Goal: Information Seeking & Learning: Learn about a topic

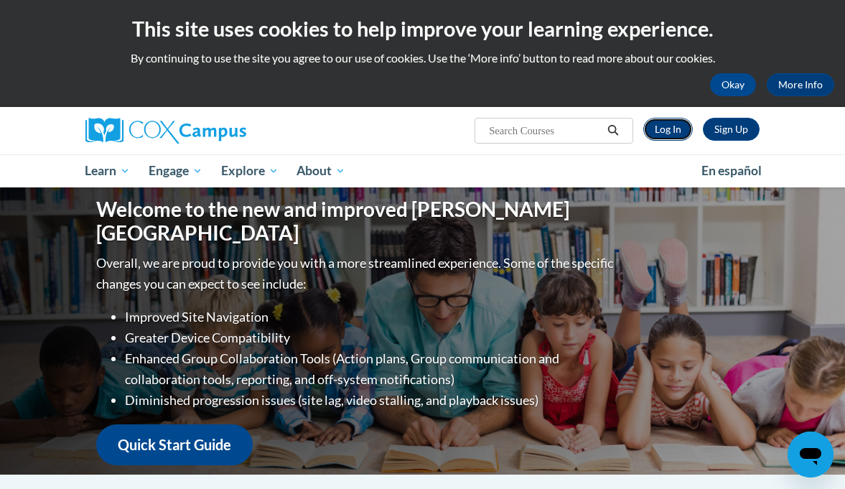
click at [656, 127] on link "Log In" at bounding box center [668, 129] width 50 height 23
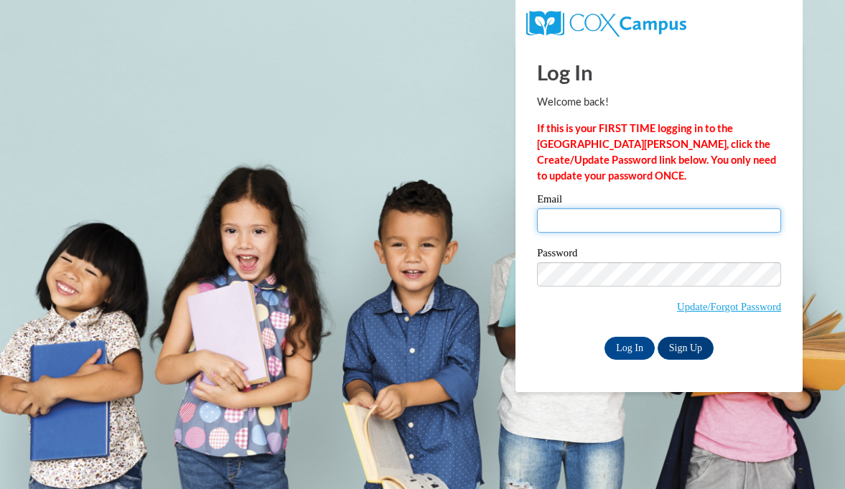
click at [584, 219] on input "Email" at bounding box center [659, 220] width 244 height 24
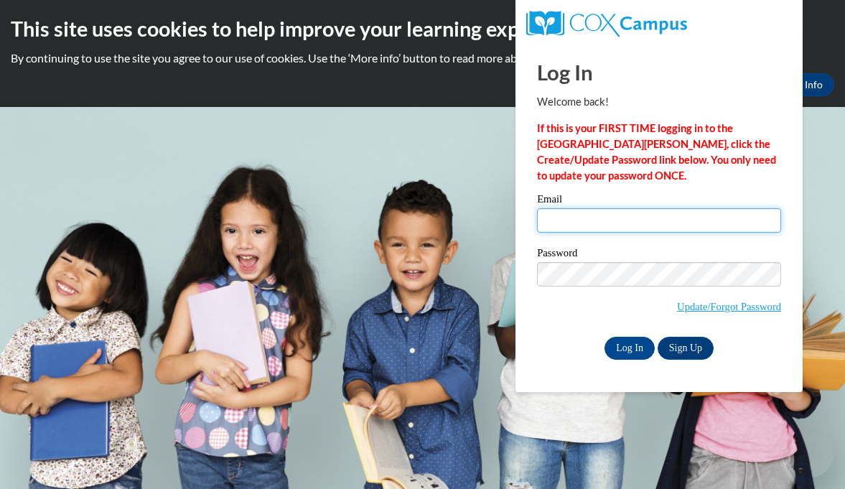
type input "dawnmerry@rsu50.org"
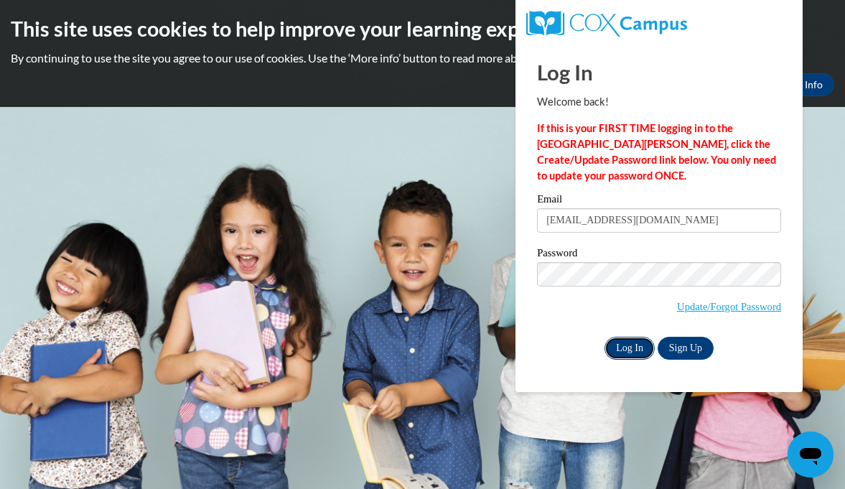
click at [630, 347] on input "Log In" at bounding box center [629, 348] width 50 height 23
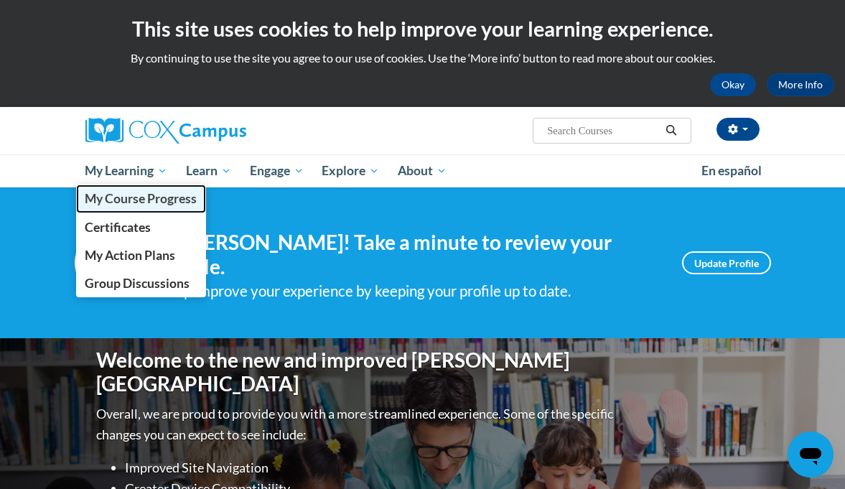
click at [130, 194] on span "My Course Progress" at bounding box center [141, 198] width 112 height 15
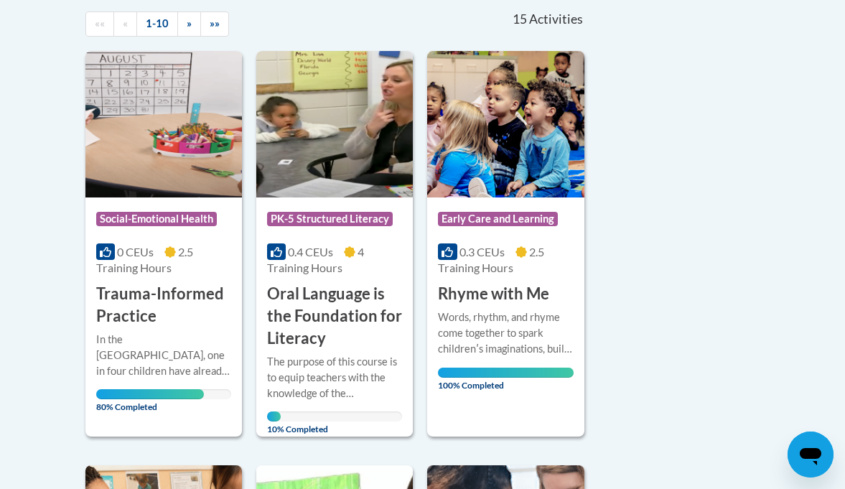
scroll to position [328, 0]
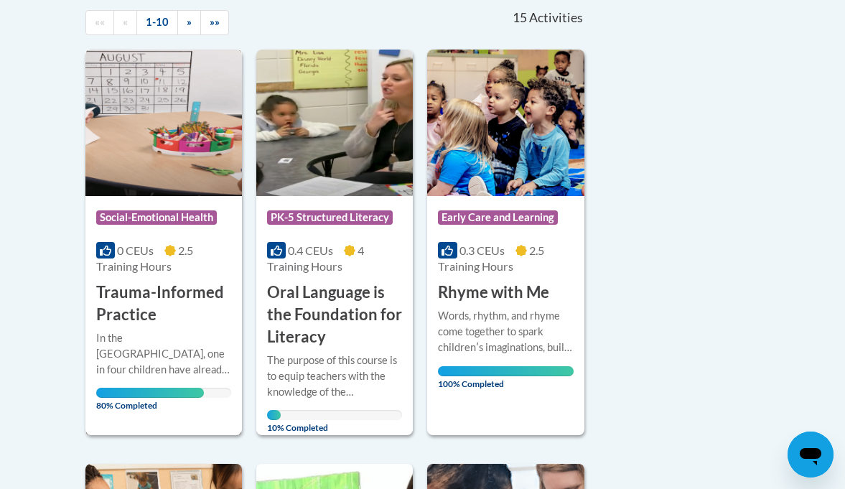
click at [188, 154] on img at bounding box center [163, 123] width 156 height 146
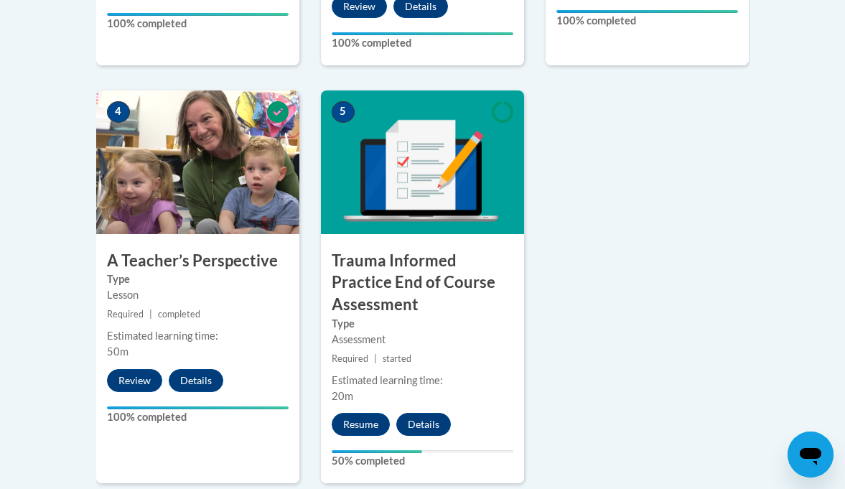
scroll to position [814, 0]
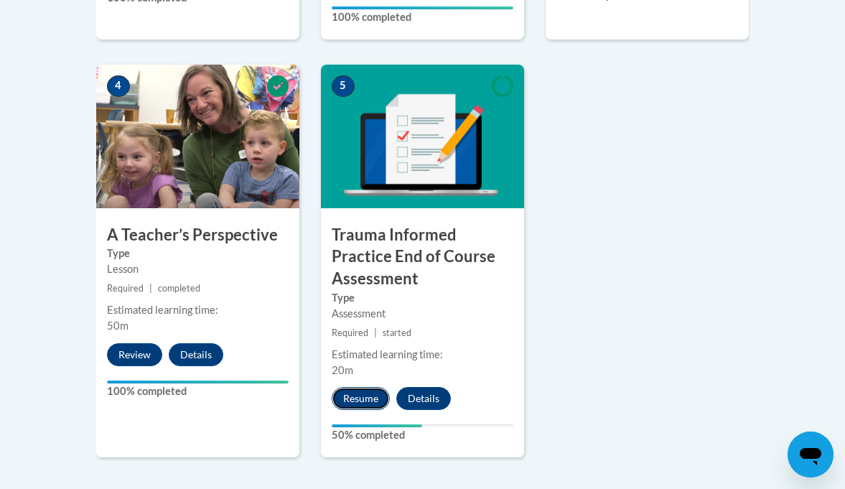
click at [363, 400] on button "Resume" at bounding box center [361, 398] width 58 height 23
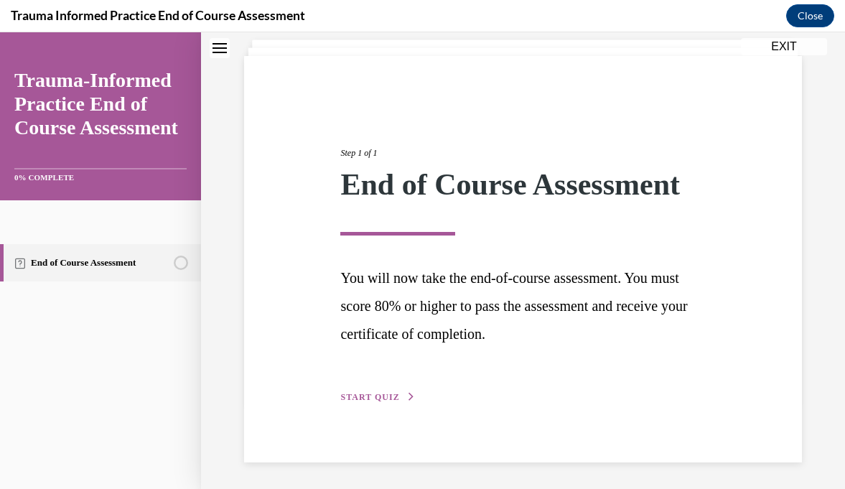
scroll to position [88, 0]
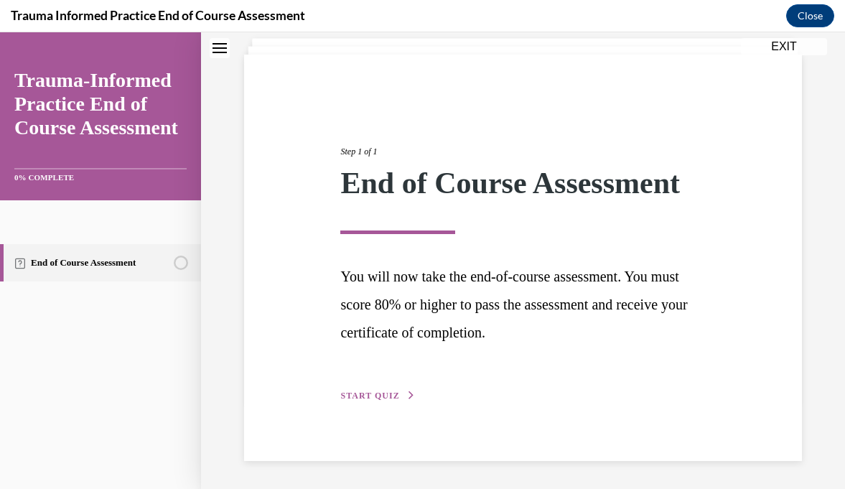
click at [363, 400] on span "START QUIZ" at bounding box center [369, 395] width 59 height 10
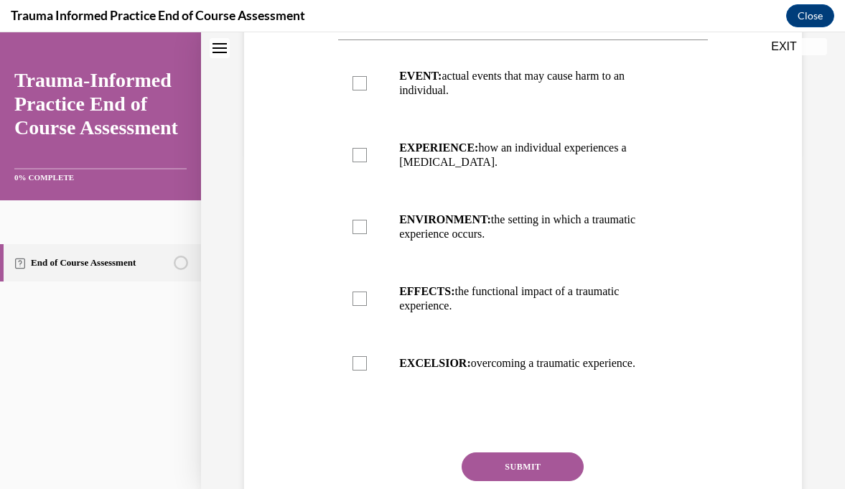
scroll to position [322, 0]
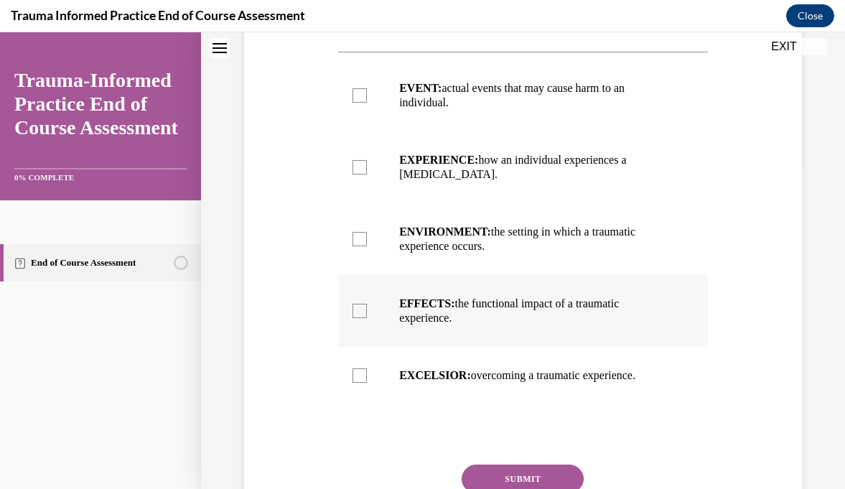
click at [359, 310] on div at bounding box center [359, 311] width 14 height 14
click at [359, 310] on input "EFFECTS: the functional impact of a traumatic experience." at bounding box center [359, 311] width 14 height 14
checkbox input "true"
click at [363, 238] on div at bounding box center [359, 239] width 14 height 14
click at [363, 238] on input "ENVIRONMENT: the setting in which a traumatic experience occurs." at bounding box center [359, 239] width 14 height 14
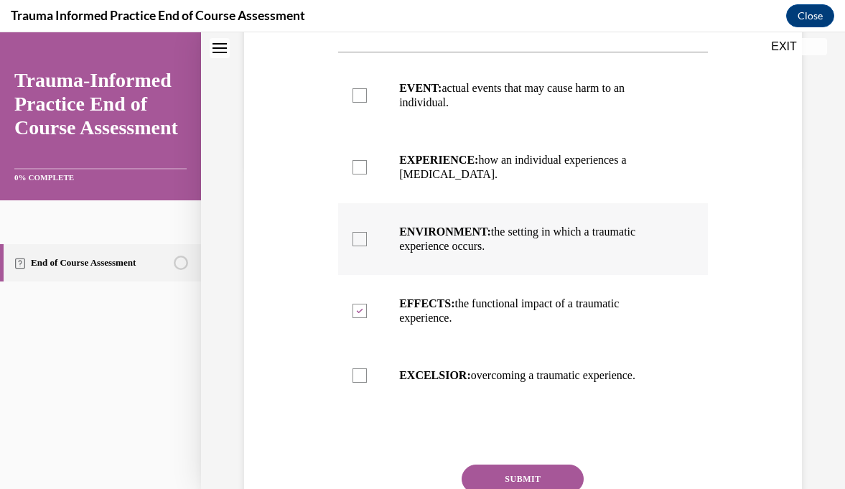
checkbox input "true"
click at [357, 97] on div at bounding box center [359, 95] width 14 height 14
click at [357, 97] on input "EVENT: actual events that may cause harm to an individual." at bounding box center [359, 95] width 14 height 14
checkbox input "true"
click at [361, 165] on div at bounding box center [359, 167] width 14 height 14
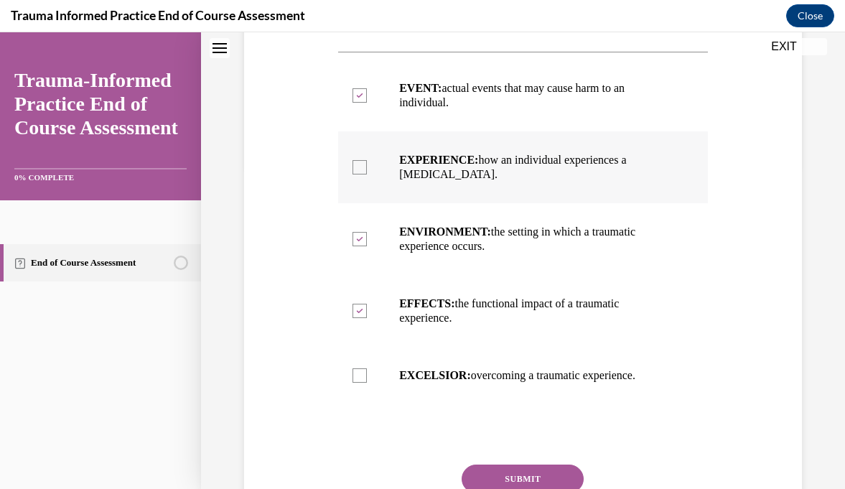
click at [361, 165] on input "EXPERIENCE: how an individual experiences a stressor." at bounding box center [359, 167] width 14 height 14
checkbox input "true"
click at [358, 96] on icon at bounding box center [360, 95] width 6 height 5
click at [358, 96] on input "EVENT: actual events that may cause harm to an individual." at bounding box center [359, 95] width 14 height 14
checkbox input "false"
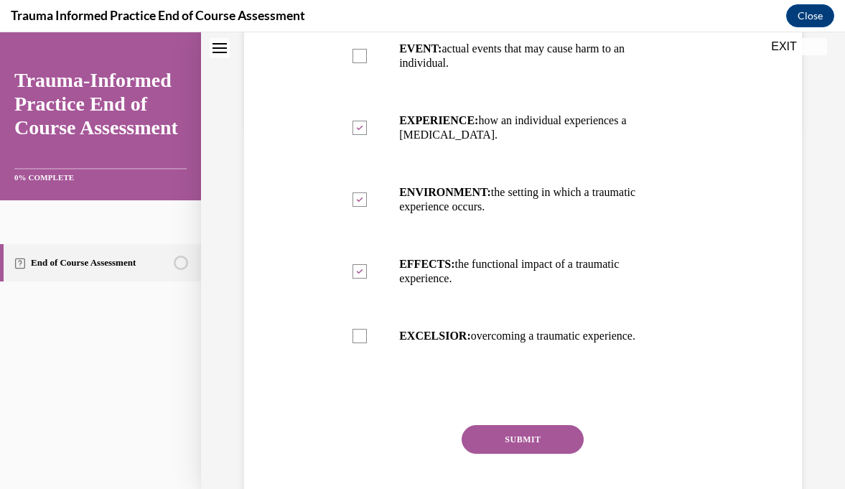
scroll to position [364, 0]
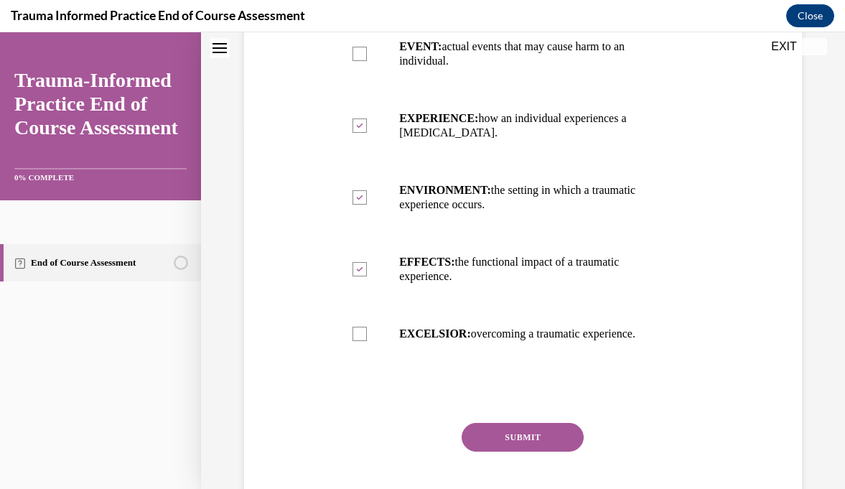
click at [543, 439] on button "SUBMIT" at bounding box center [522, 437] width 122 height 29
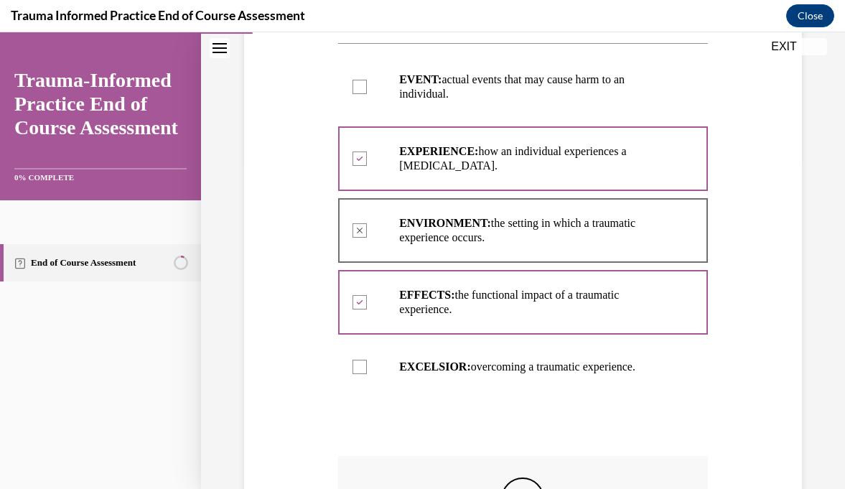
scroll to position [329, 0]
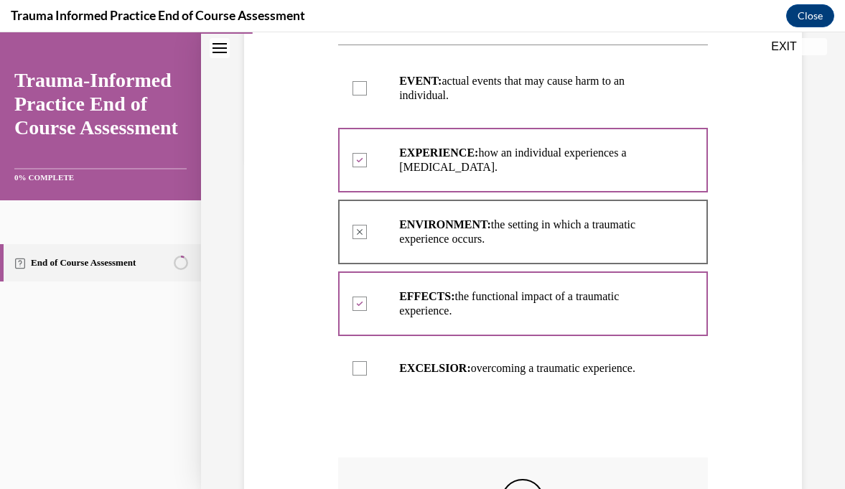
click at [361, 86] on div at bounding box center [359, 88] width 14 height 14
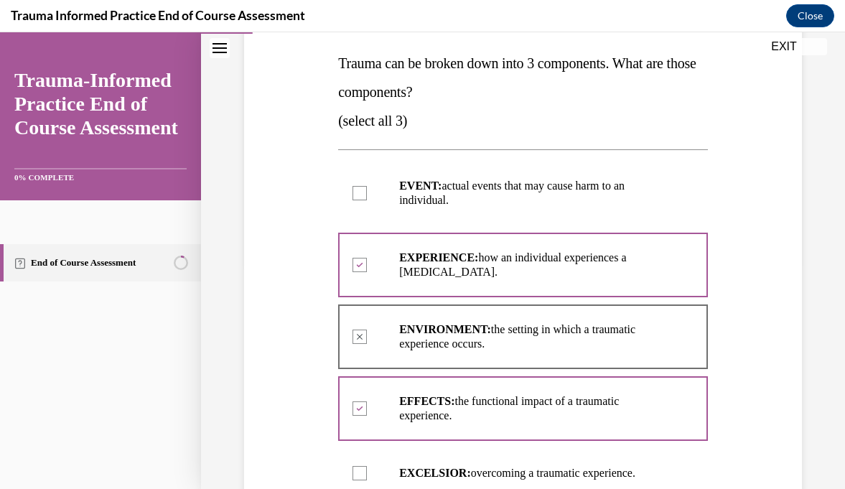
scroll to position [278, 0]
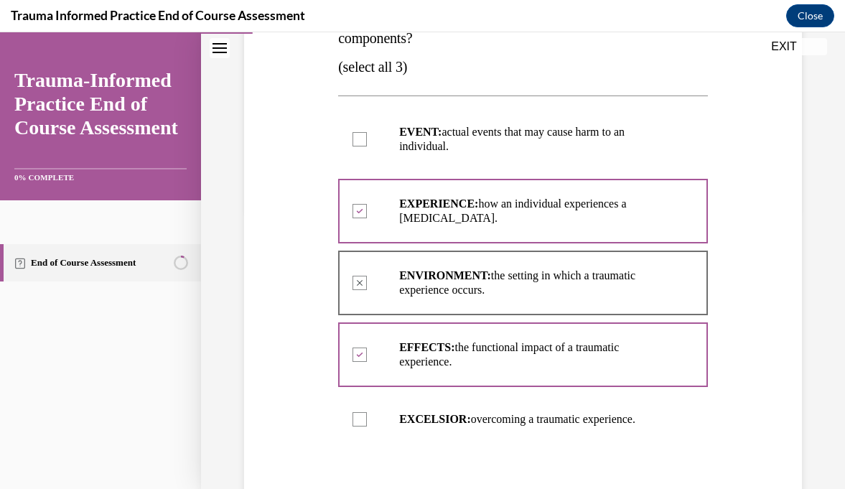
click at [360, 142] on div at bounding box center [359, 139] width 14 height 14
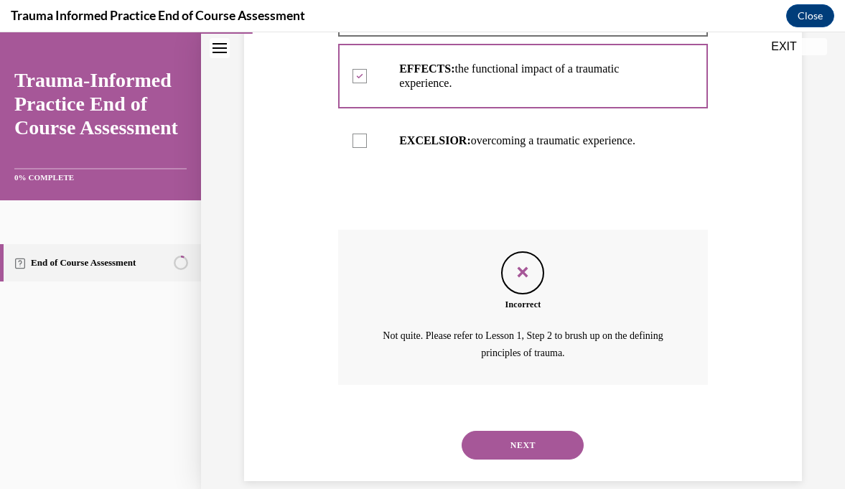
scroll to position [578, 0]
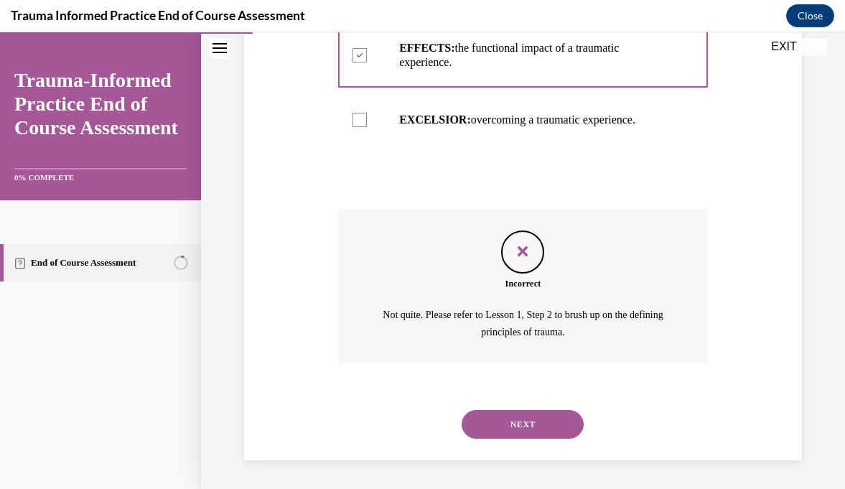
click at [518, 417] on button "NEXT" at bounding box center [522, 424] width 122 height 29
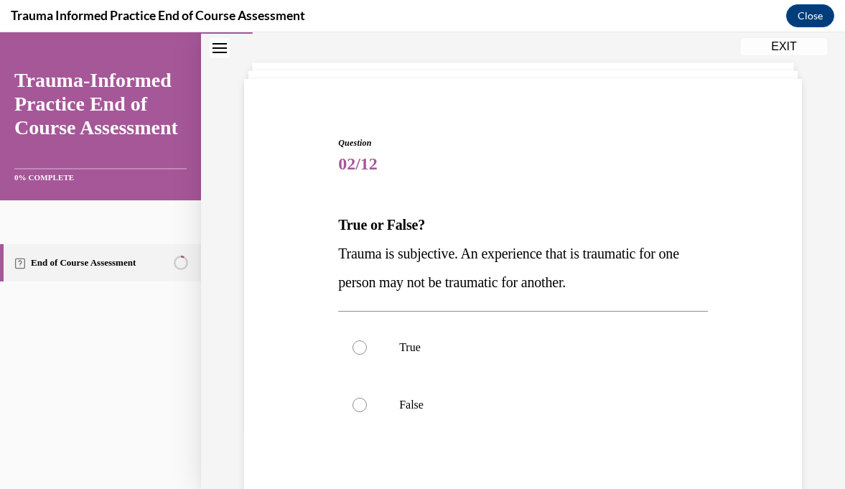
scroll to position [66, 0]
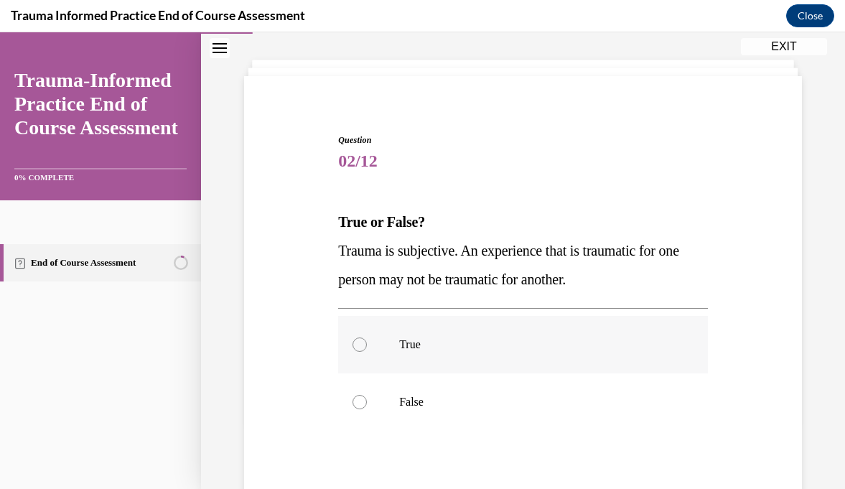
click at [362, 345] on div at bounding box center [359, 344] width 14 height 14
click at [362, 345] on input "True" at bounding box center [359, 344] width 14 height 14
radio input "true"
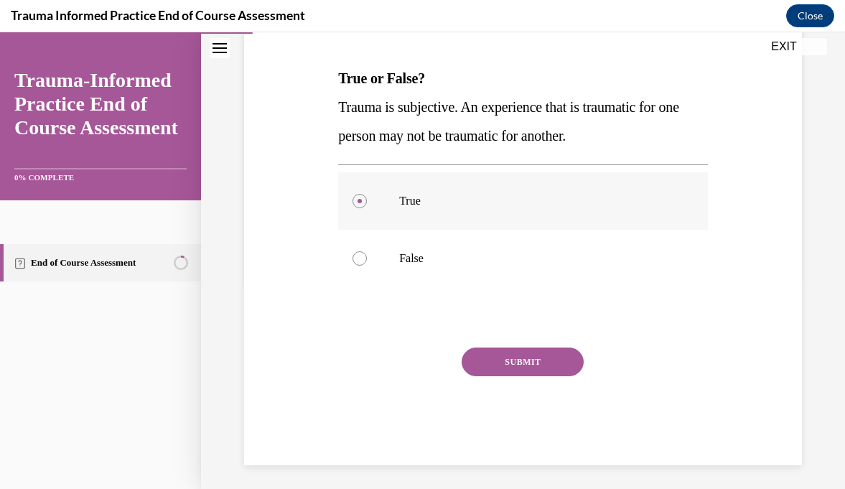
scroll to position [215, 0]
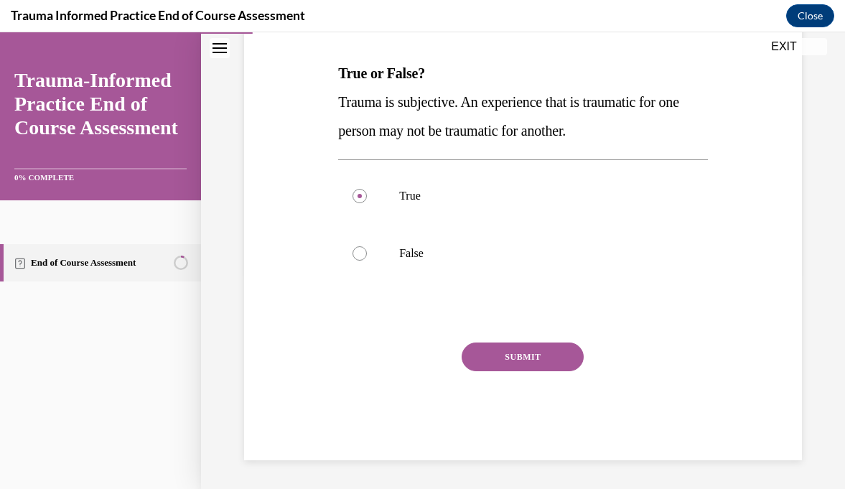
click at [523, 363] on button "SUBMIT" at bounding box center [522, 356] width 122 height 29
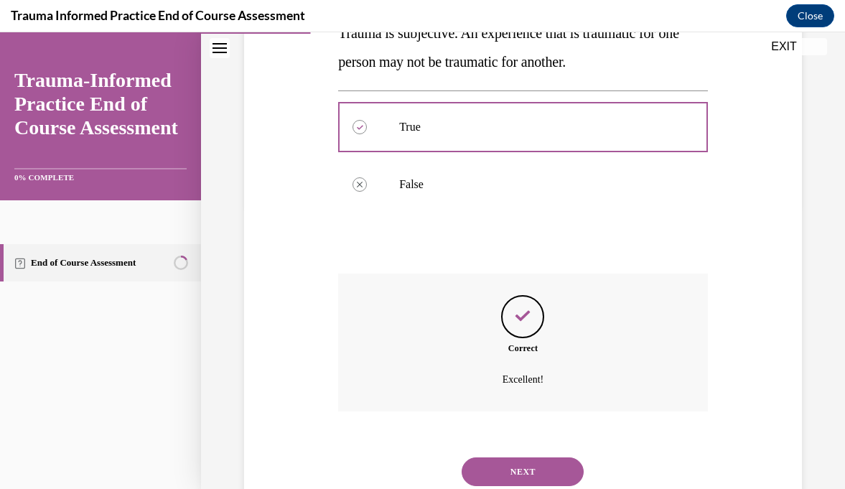
scroll to position [331, 0]
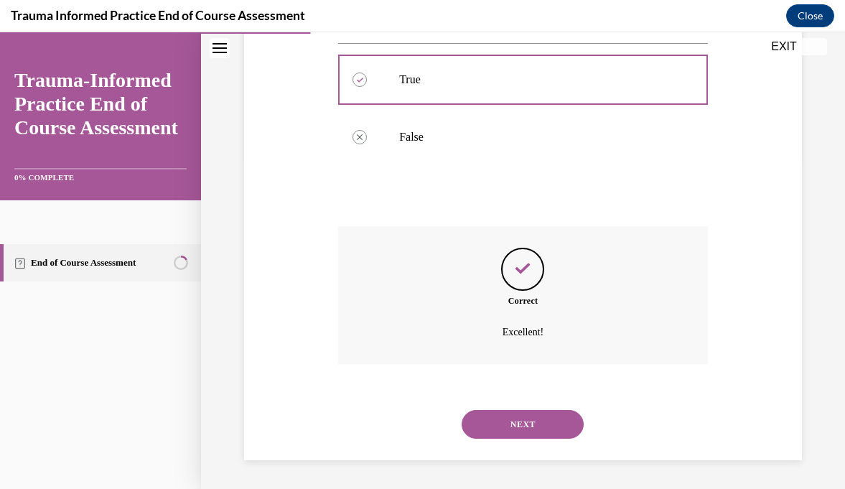
click at [511, 428] on button "NEXT" at bounding box center [522, 424] width 122 height 29
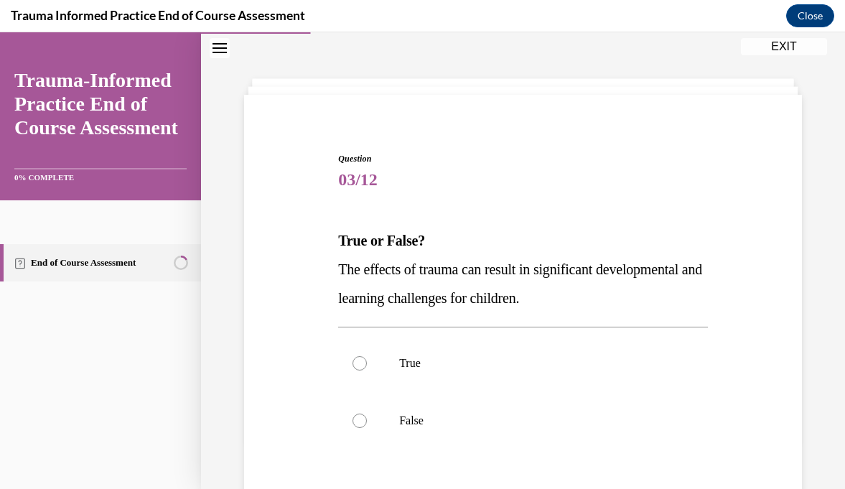
scroll to position [62, 0]
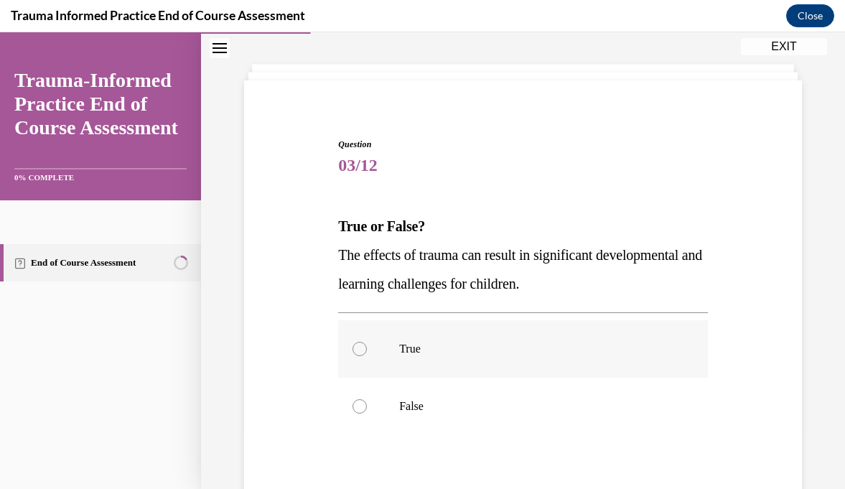
click at [520, 347] on p "True" at bounding box center [535, 349] width 273 height 14
click at [367, 347] on input "True" at bounding box center [359, 349] width 14 height 14
radio input "true"
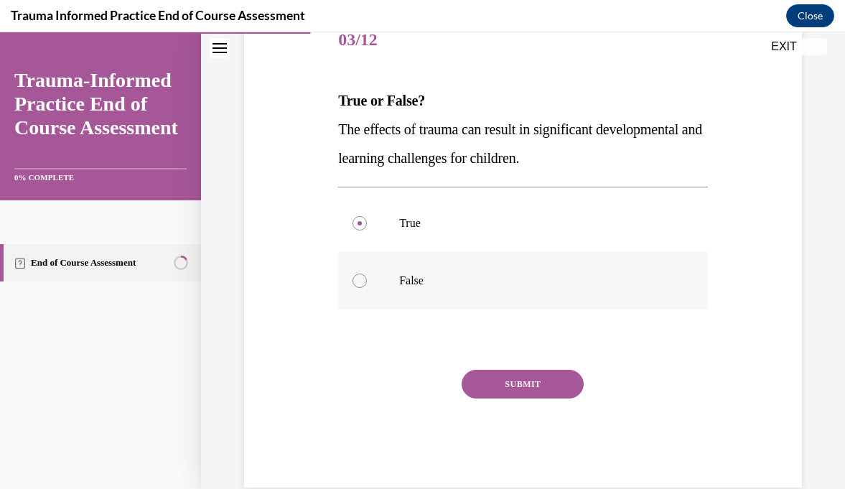
scroll to position [197, 0]
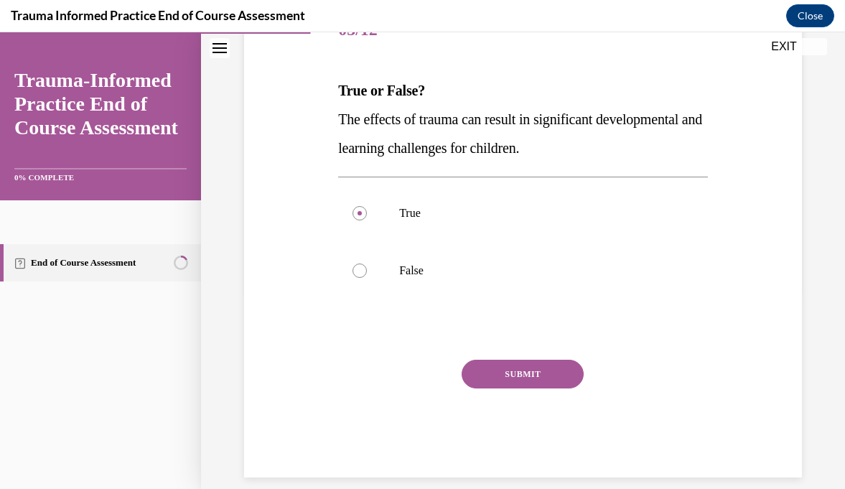
click at [533, 380] on button "SUBMIT" at bounding box center [522, 374] width 122 height 29
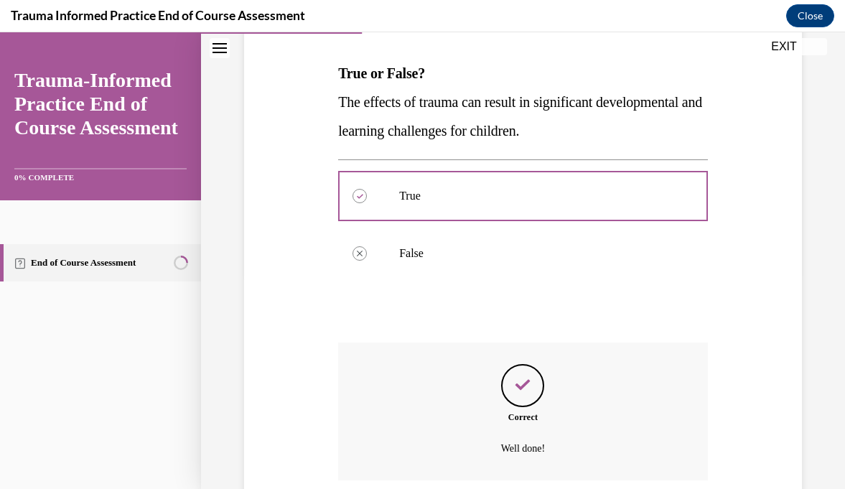
scroll to position [331, 0]
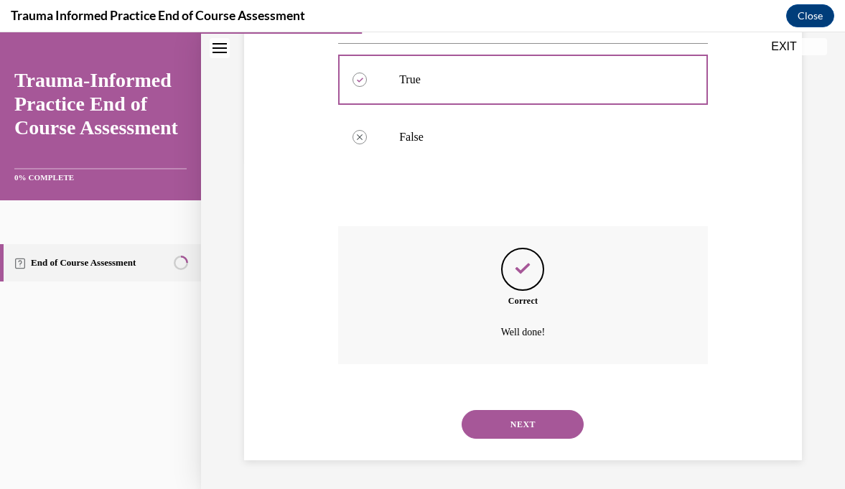
click at [512, 420] on button "NEXT" at bounding box center [522, 424] width 122 height 29
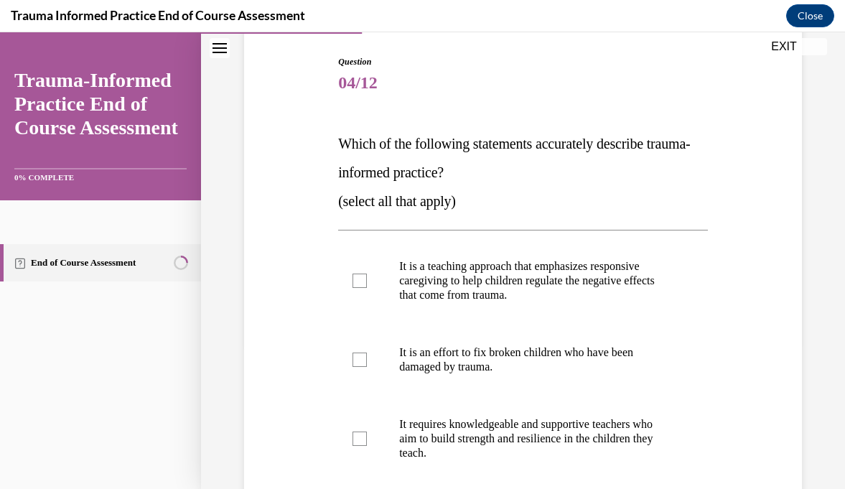
scroll to position [154, 0]
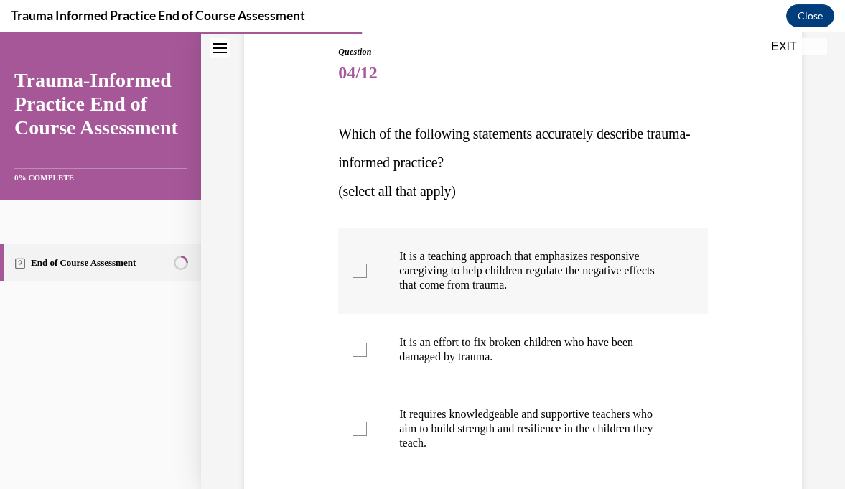
click at [357, 268] on div at bounding box center [359, 270] width 14 height 14
click at [357, 268] on input "It is a teaching approach that emphasizes responsive caregiving to help childre…" at bounding box center [359, 270] width 14 height 14
checkbox input "true"
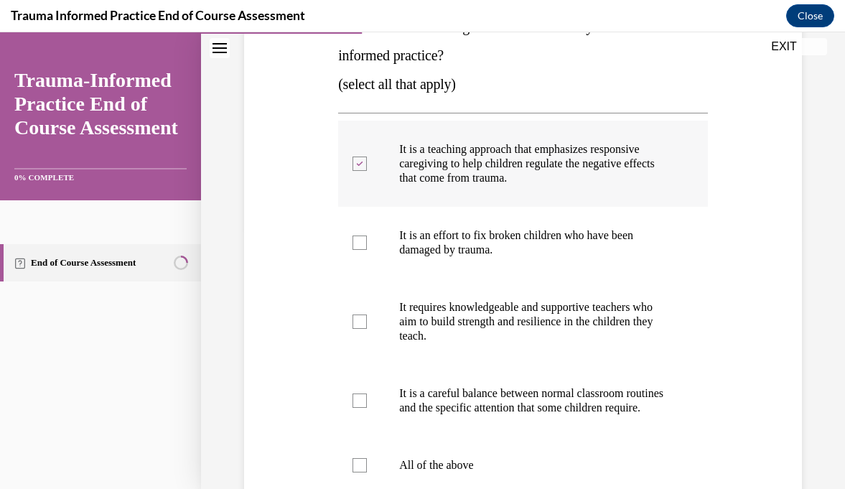
scroll to position [269, 0]
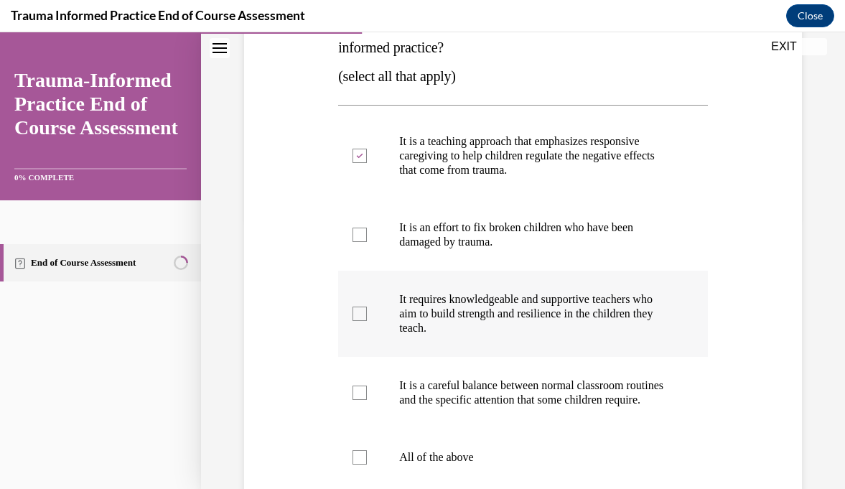
click at [365, 318] on div at bounding box center [359, 313] width 14 height 14
click at [365, 318] on input "It requires knowledgeable and supportive teachers who aim to build strength and…" at bounding box center [359, 313] width 14 height 14
checkbox input "true"
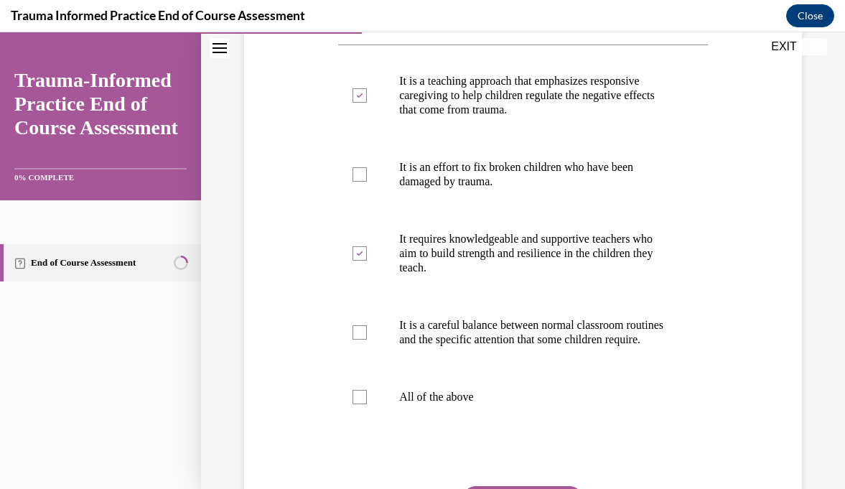
scroll to position [340, 0]
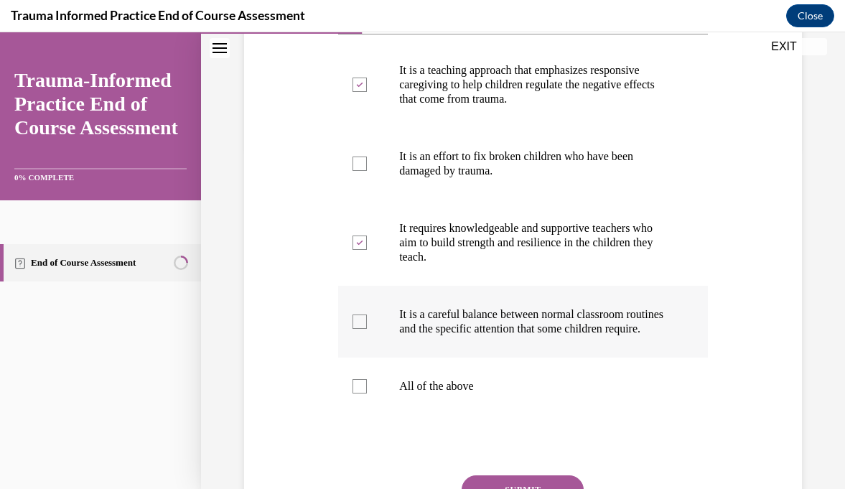
click at [359, 329] on div at bounding box center [359, 321] width 14 height 14
click at [359, 329] on input "It is a careful balance between normal classroom routines and the specific atte…" at bounding box center [359, 321] width 14 height 14
checkbox input "true"
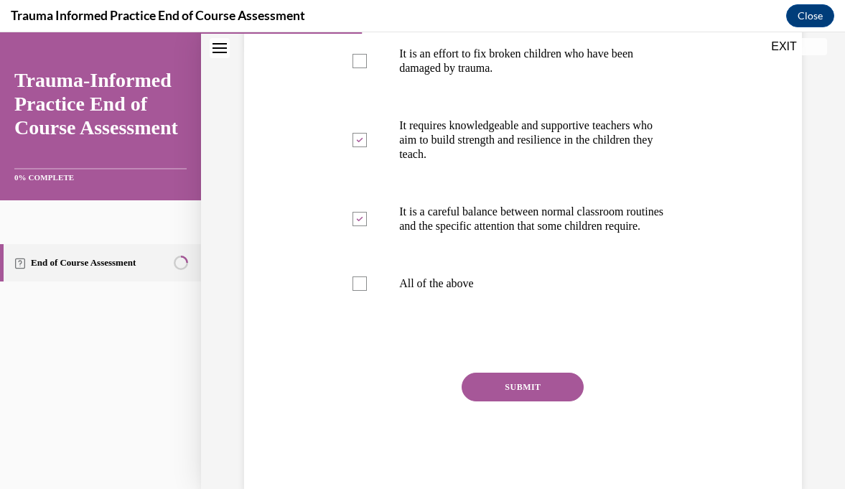
click at [494, 401] on button "SUBMIT" at bounding box center [522, 386] width 122 height 29
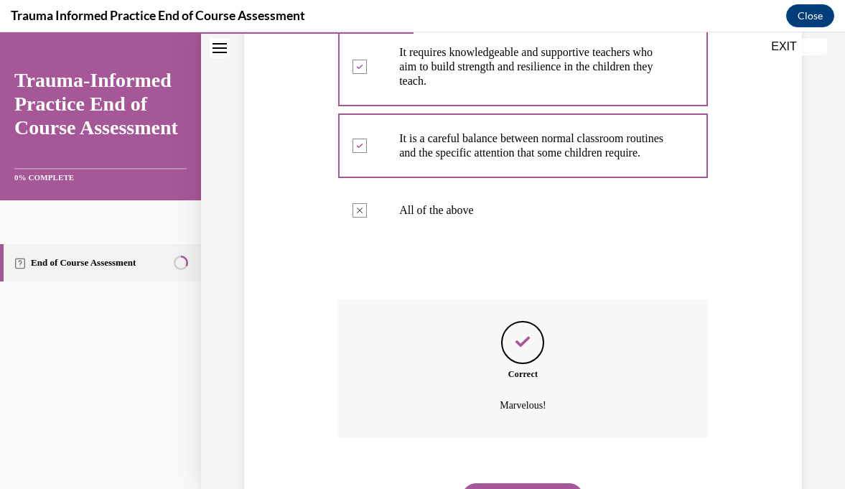
scroll to position [604, 0]
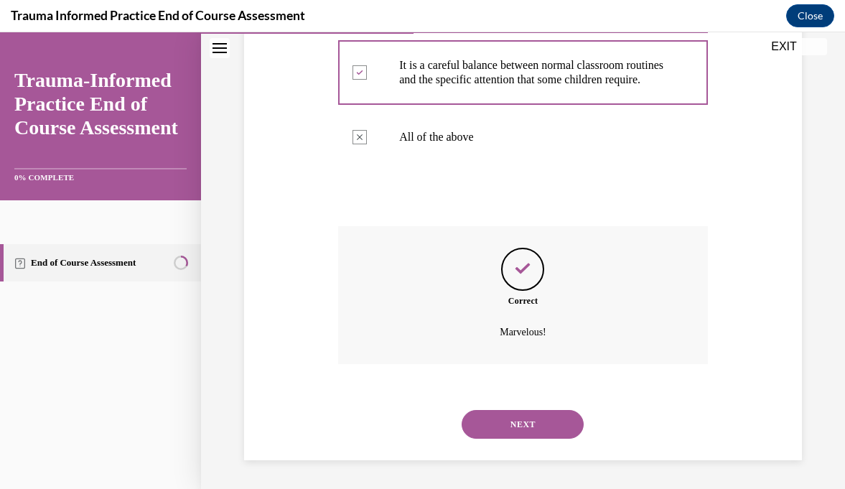
click at [492, 428] on button "NEXT" at bounding box center [522, 424] width 122 height 29
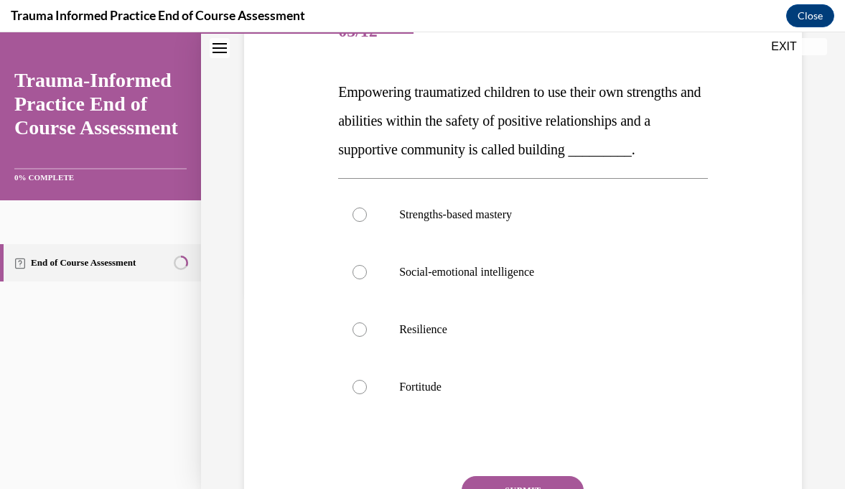
scroll to position [195, 0]
click at [360, 222] on div at bounding box center [359, 215] width 14 height 14
click at [360, 222] on input "Strengths-based mastery" at bounding box center [359, 215] width 14 height 14
radio input "true"
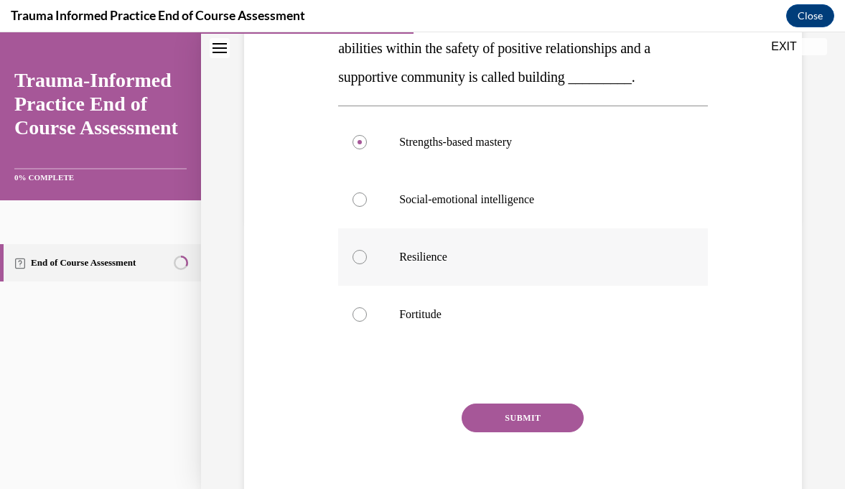
scroll to position [271, 0]
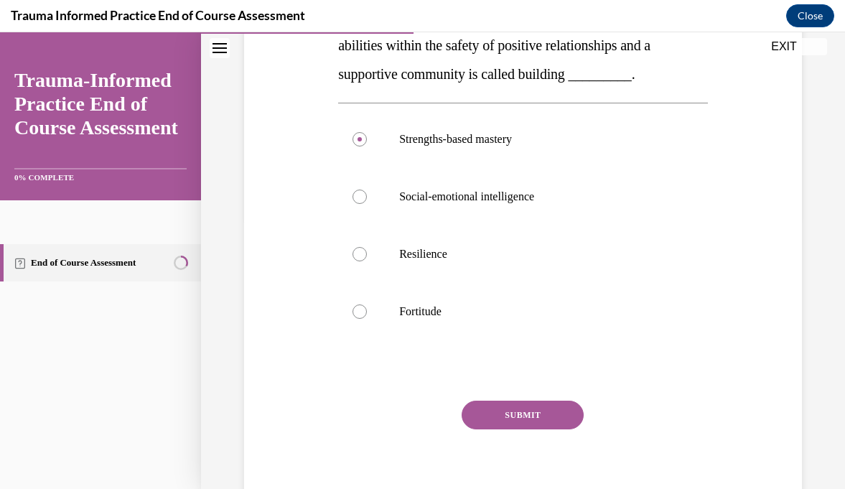
click at [511, 429] on button "SUBMIT" at bounding box center [522, 414] width 122 height 29
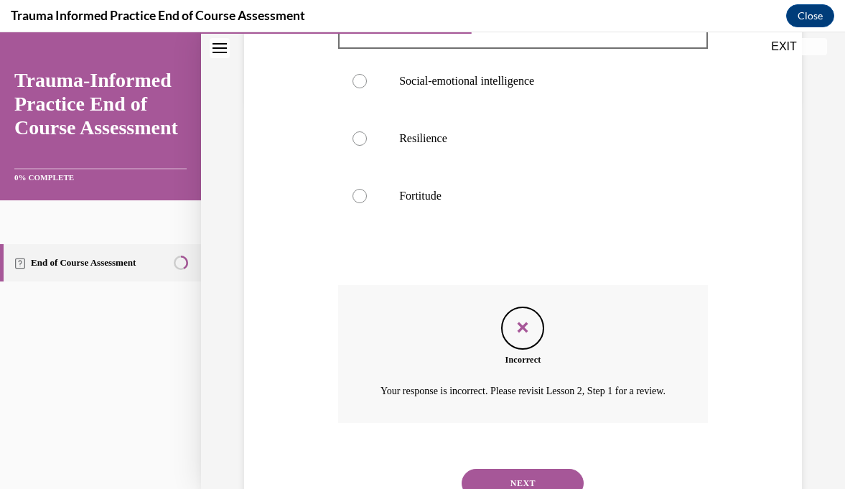
scroll to position [492, 0]
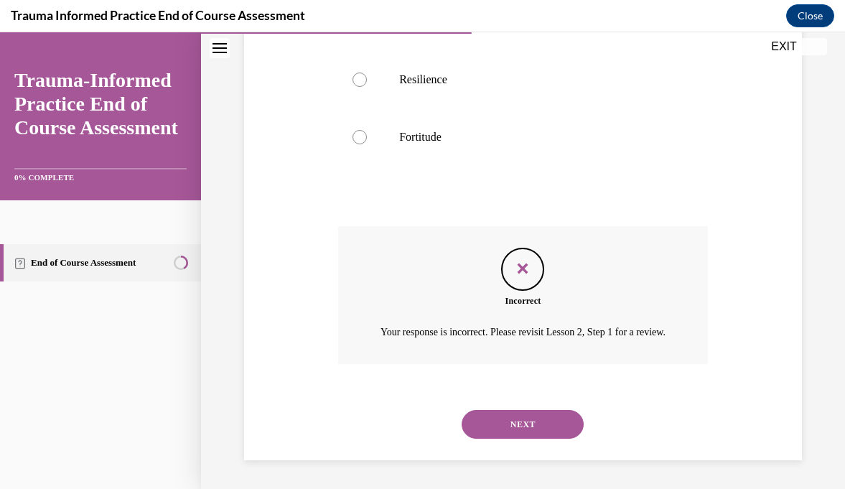
click at [520, 429] on button "NEXT" at bounding box center [522, 424] width 122 height 29
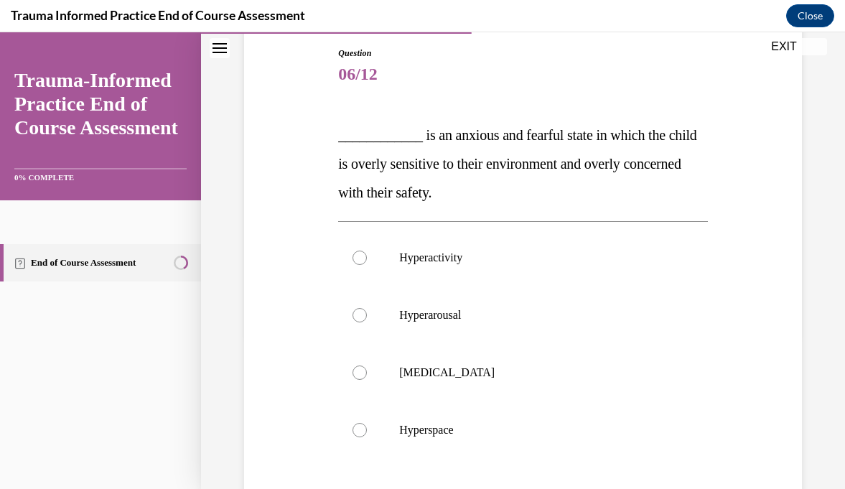
scroll to position [149, 0]
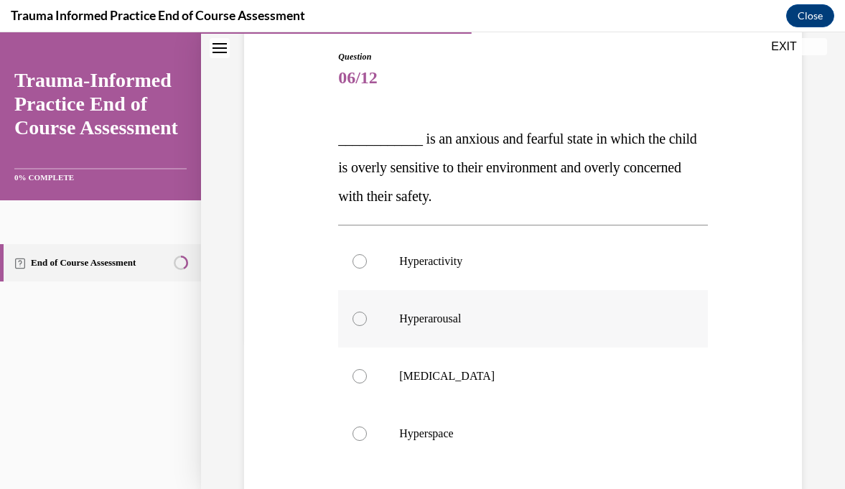
click at [360, 323] on div at bounding box center [359, 318] width 14 height 14
click at [360, 323] on input "Hyperarousal" at bounding box center [359, 318] width 14 height 14
radio input "true"
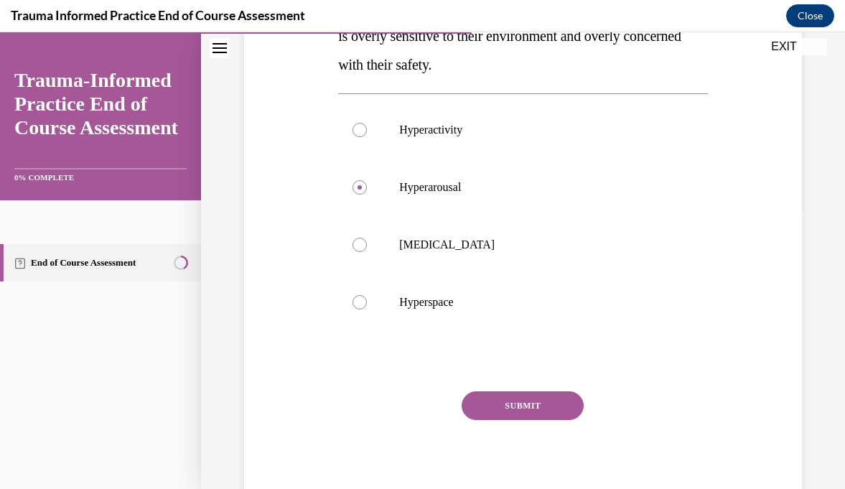
click at [541, 400] on button "SUBMIT" at bounding box center [522, 405] width 122 height 29
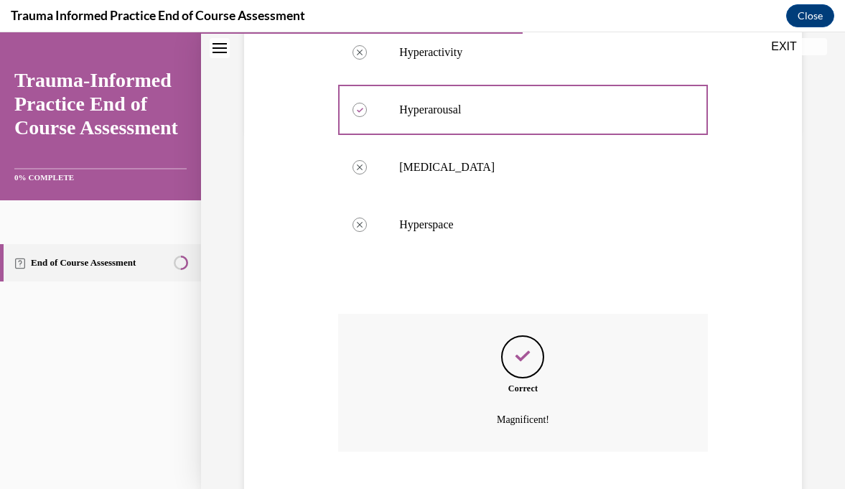
scroll to position [446, 0]
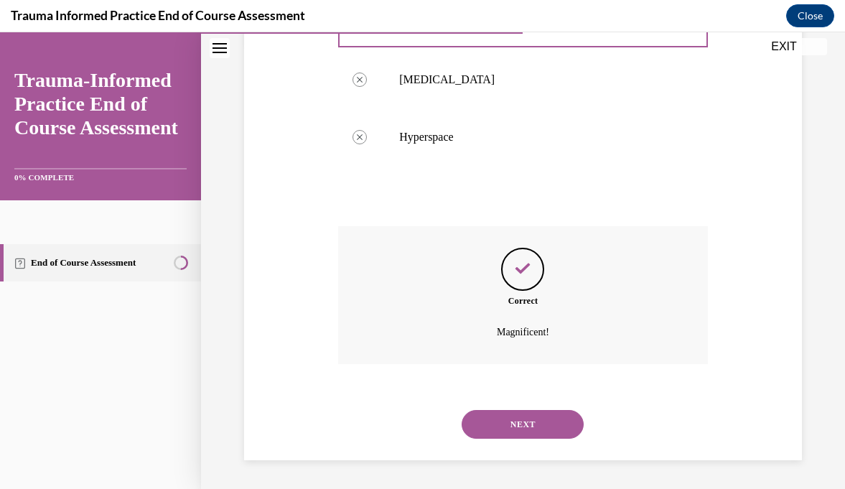
click at [533, 429] on button "NEXT" at bounding box center [522, 424] width 122 height 29
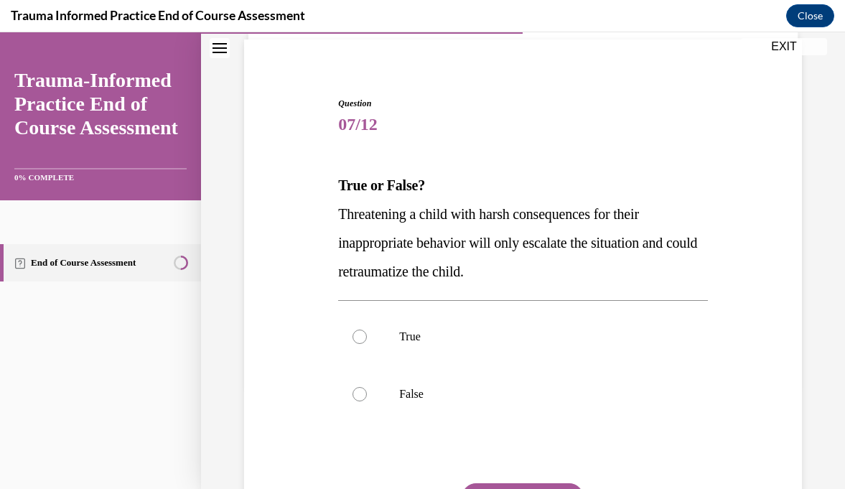
scroll to position [107, 0]
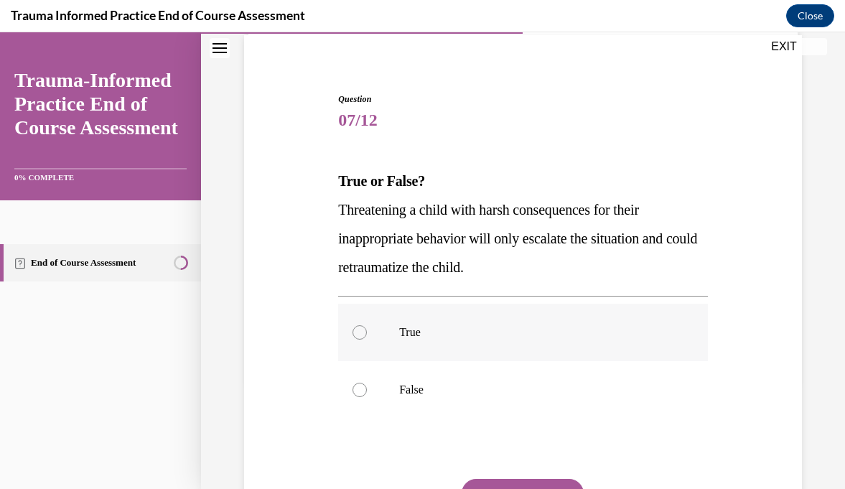
click at [510, 334] on p "True" at bounding box center [535, 332] width 273 height 14
click at [367, 334] on input "True" at bounding box center [359, 332] width 14 height 14
radio input "true"
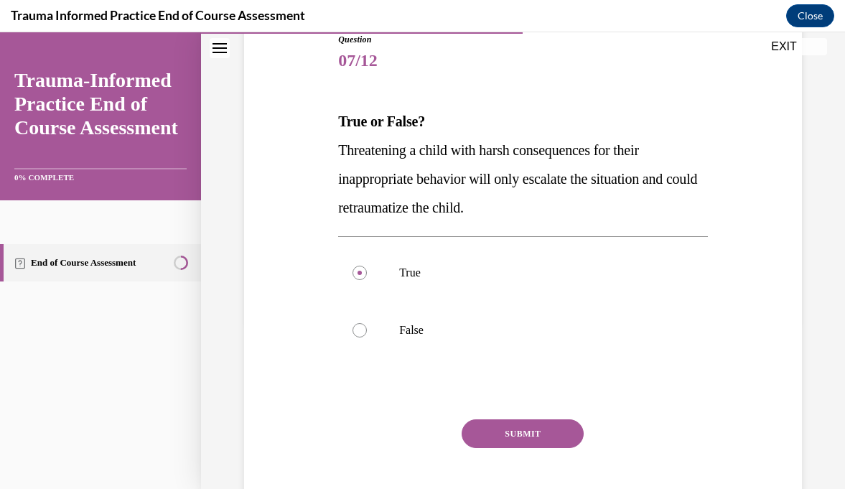
click at [510, 447] on button "SUBMIT" at bounding box center [522, 433] width 122 height 29
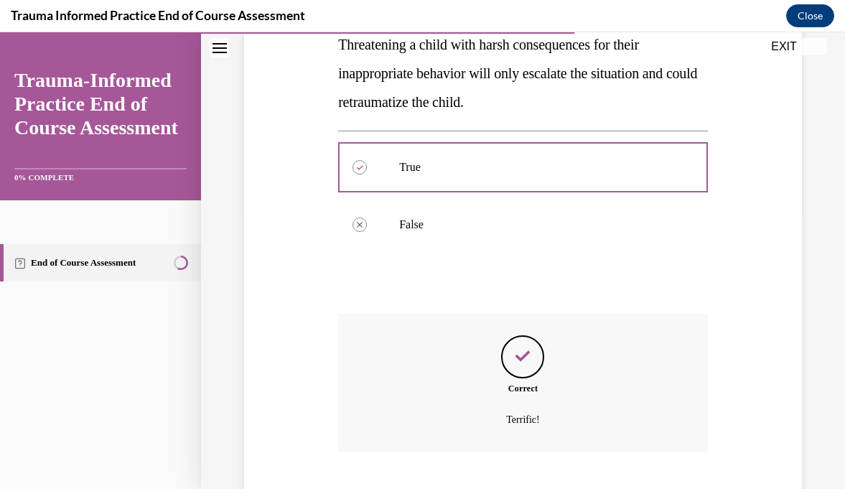
scroll to position [360, 0]
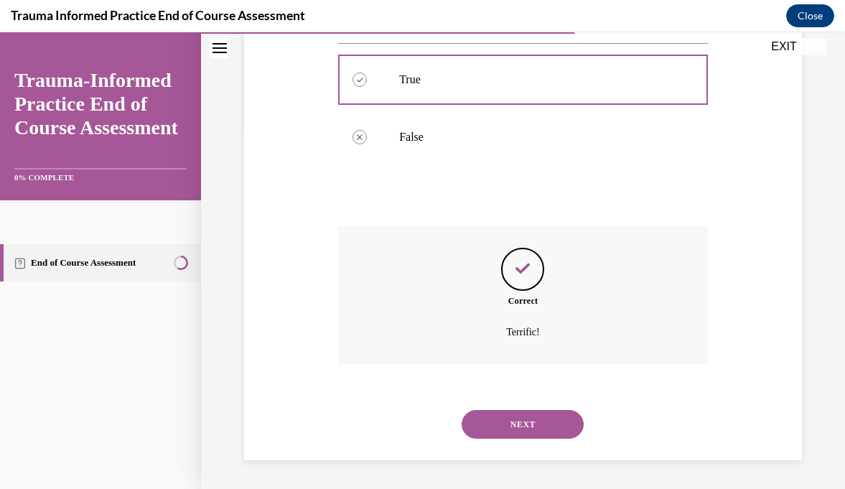
click at [523, 426] on button "NEXT" at bounding box center [522, 424] width 122 height 29
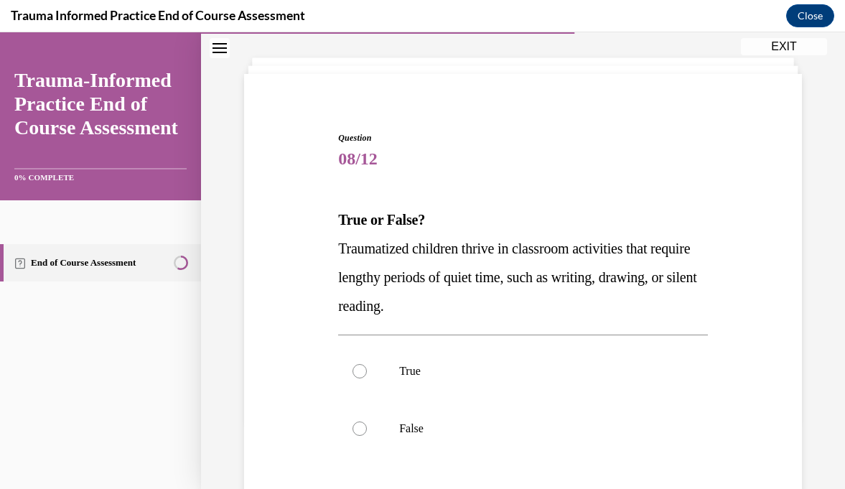
scroll to position [74, 0]
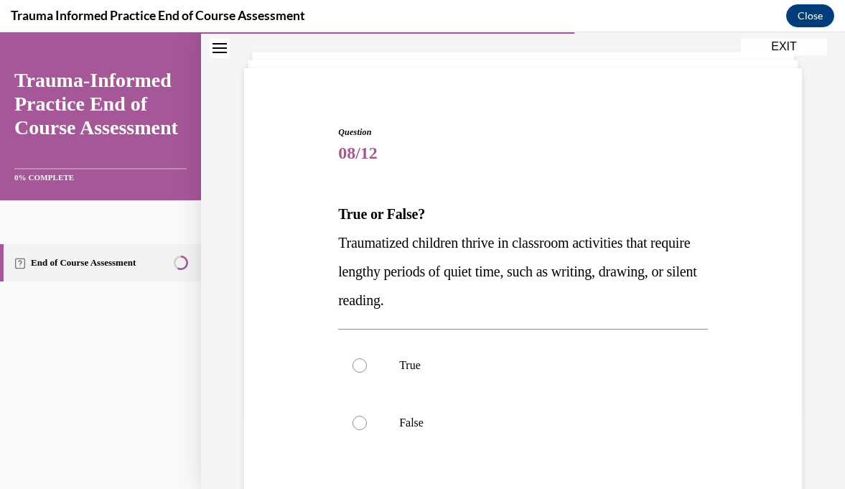
click at [523, 426] on p "False" at bounding box center [535, 423] width 273 height 14
click at [367, 426] on input "False" at bounding box center [359, 423] width 14 height 14
radio input "true"
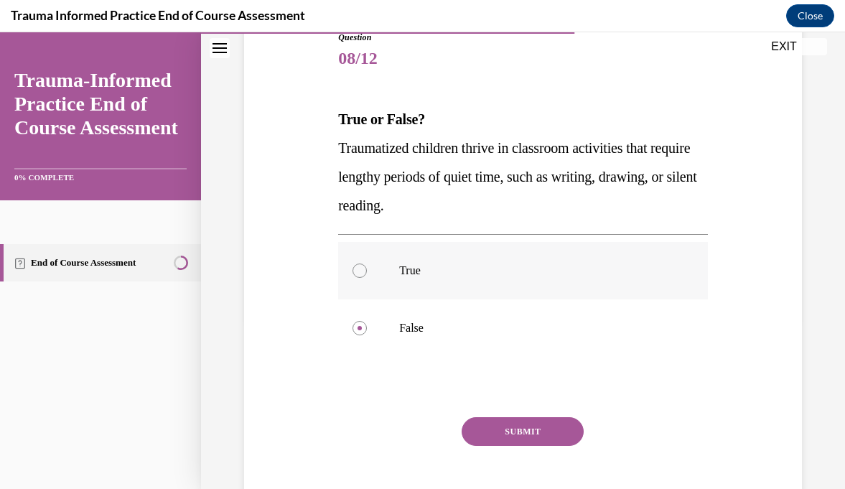
scroll to position [243, 0]
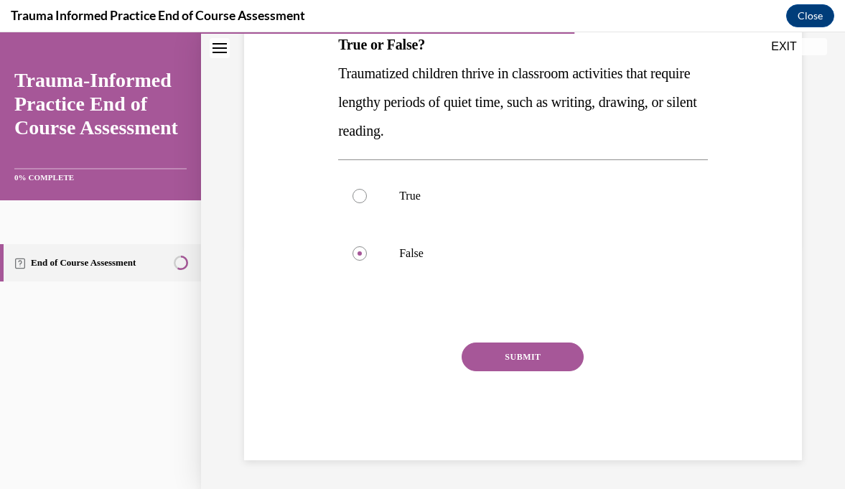
click at [537, 362] on button "SUBMIT" at bounding box center [522, 356] width 122 height 29
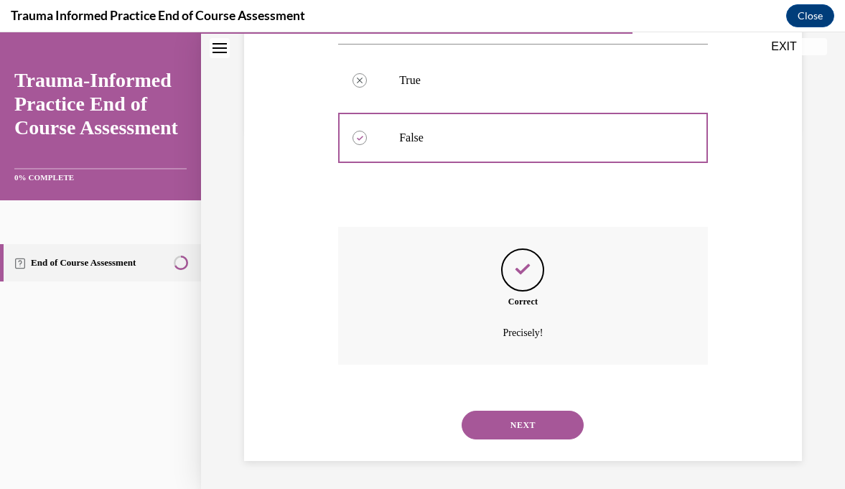
scroll to position [360, 0]
click at [514, 423] on button "NEXT" at bounding box center [522, 424] width 122 height 29
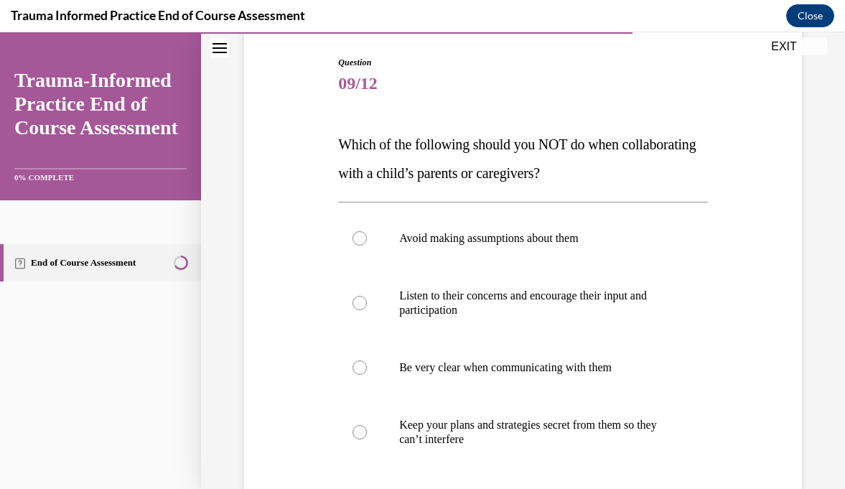
scroll to position [159, 0]
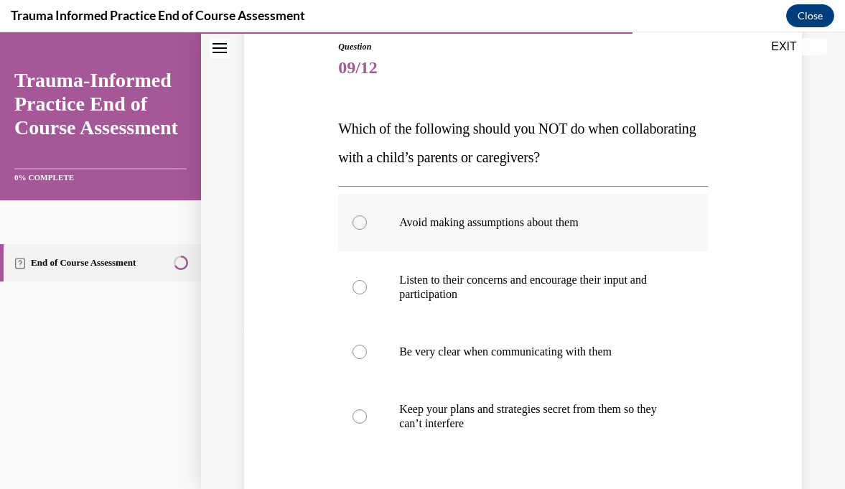
click at [361, 223] on div at bounding box center [359, 222] width 14 height 14
click at [361, 223] on input "Avoid making assumptions about them" at bounding box center [359, 222] width 14 height 14
radio input "true"
click at [362, 413] on div at bounding box center [359, 416] width 14 height 14
click at [362, 413] on input "Keep your plans and strategies secret from them so they can’t interfere" at bounding box center [359, 416] width 14 height 14
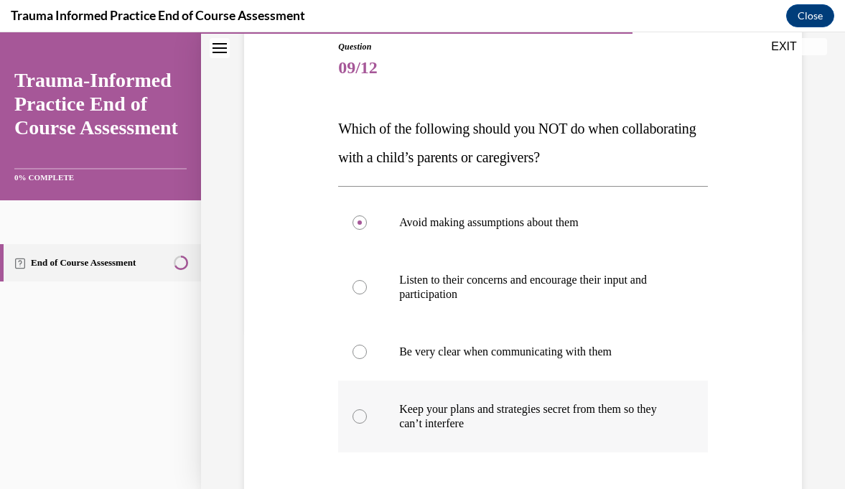
radio input "true"
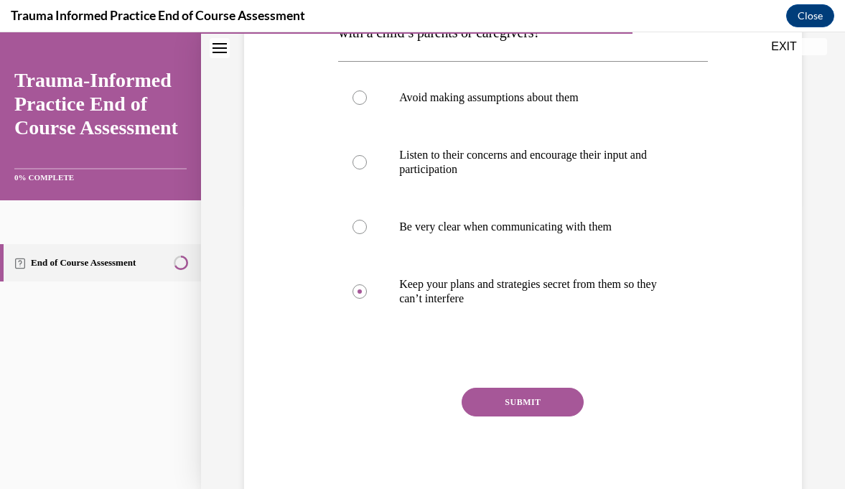
click at [492, 400] on button "SUBMIT" at bounding box center [522, 402] width 122 height 29
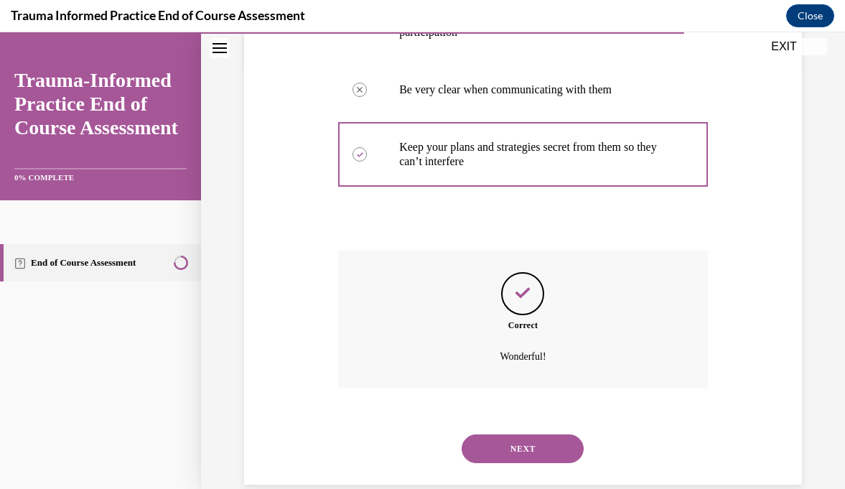
scroll to position [446, 0]
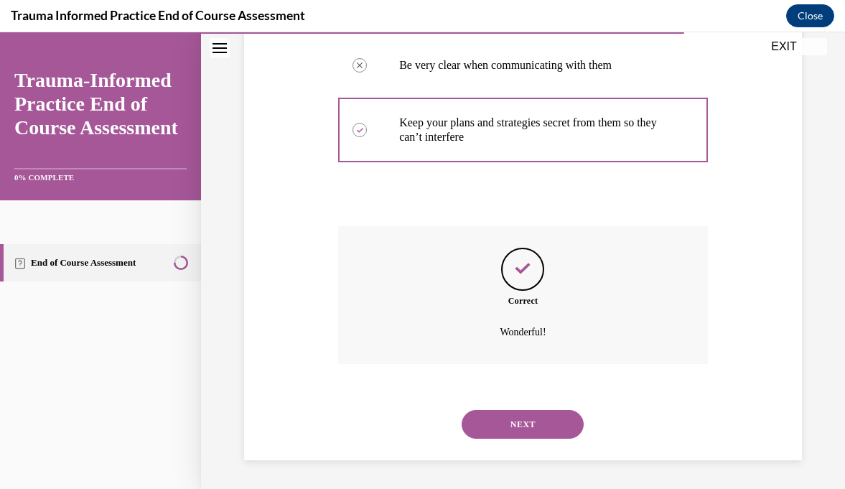
click at [500, 428] on button "NEXT" at bounding box center [522, 424] width 122 height 29
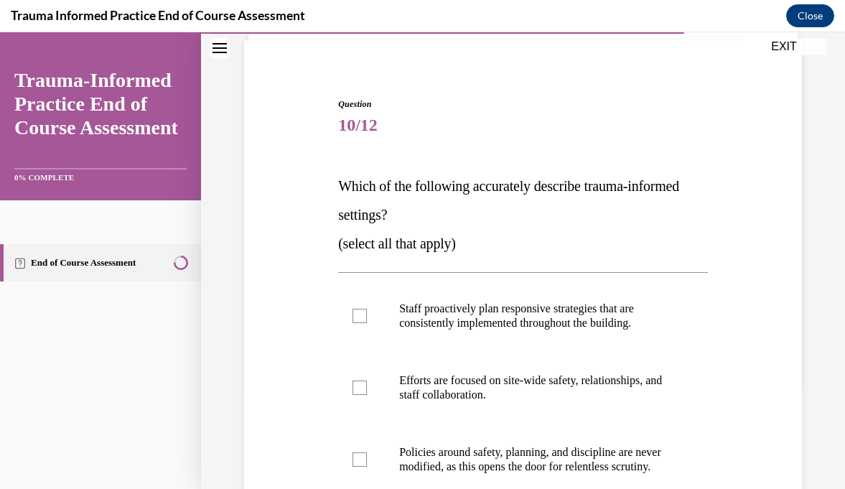
scroll to position [104, 0]
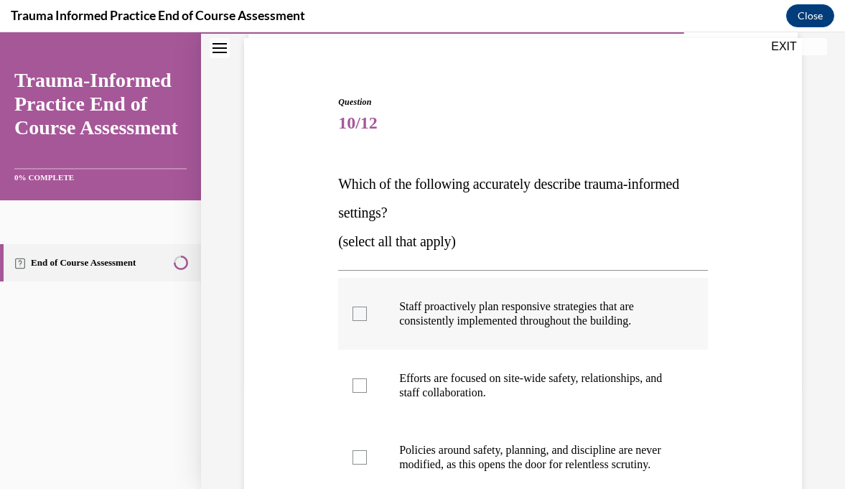
click at [363, 317] on div at bounding box center [359, 313] width 14 height 14
click at [363, 317] on input "Staff proactively plan responsive strategies that are consistently implemented …" at bounding box center [359, 313] width 14 height 14
checkbox input "true"
click at [365, 388] on div at bounding box center [359, 385] width 14 height 14
click at [365, 388] on input "Efforts are focused on site-wide safety, relationships, and staff collaboration." at bounding box center [359, 385] width 14 height 14
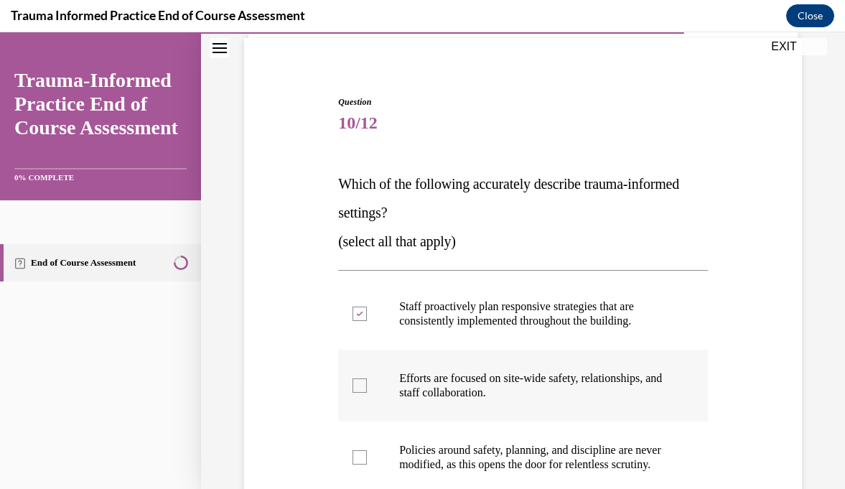
checkbox input "true"
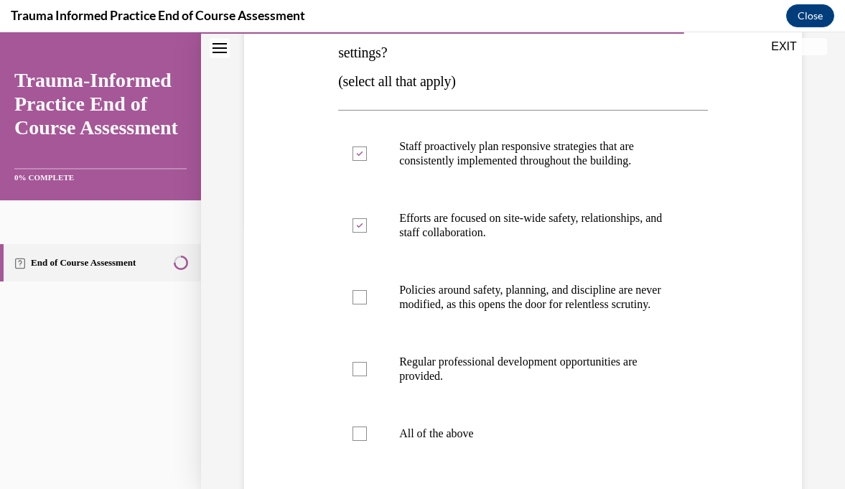
scroll to position [270, 0]
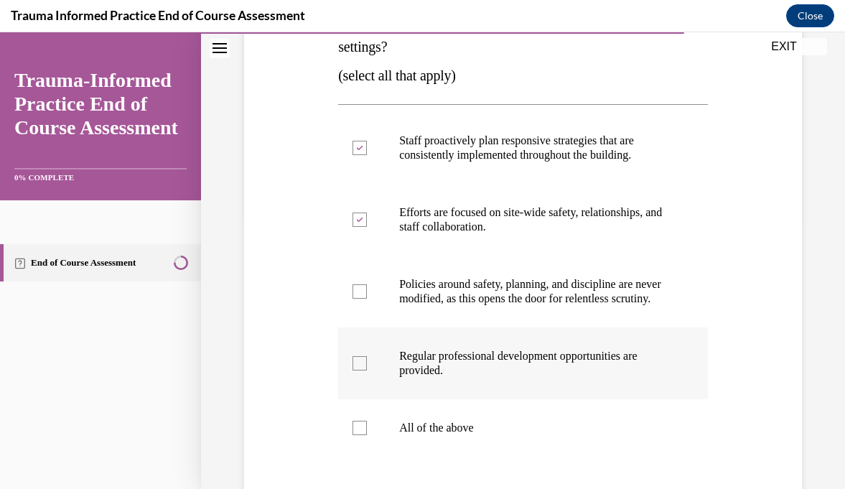
click at [361, 370] on div at bounding box center [359, 363] width 14 height 14
click at [361, 370] on input "Regular professional development opportunities are provided." at bounding box center [359, 363] width 14 height 14
checkbox input "true"
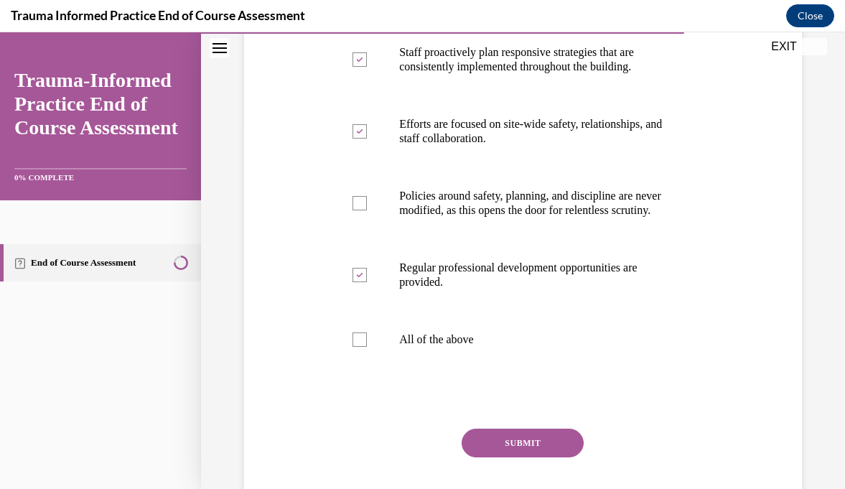
click at [503, 455] on button "SUBMIT" at bounding box center [522, 442] width 122 height 29
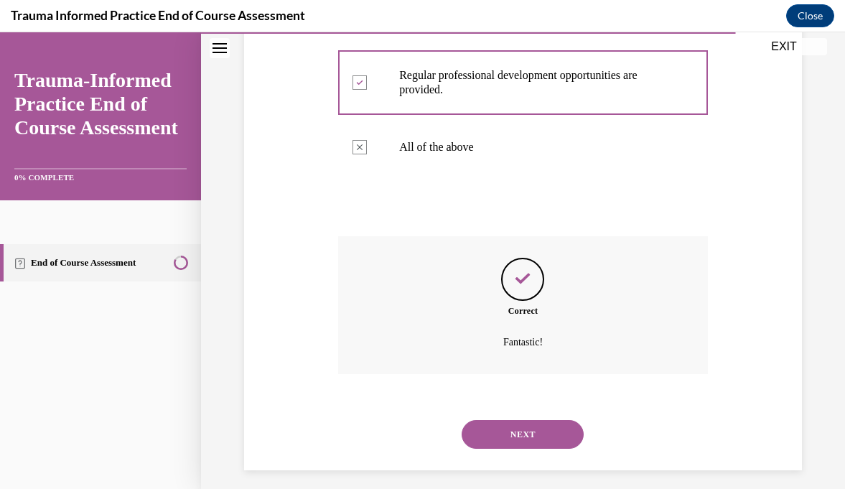
scroll to position [575, 0]
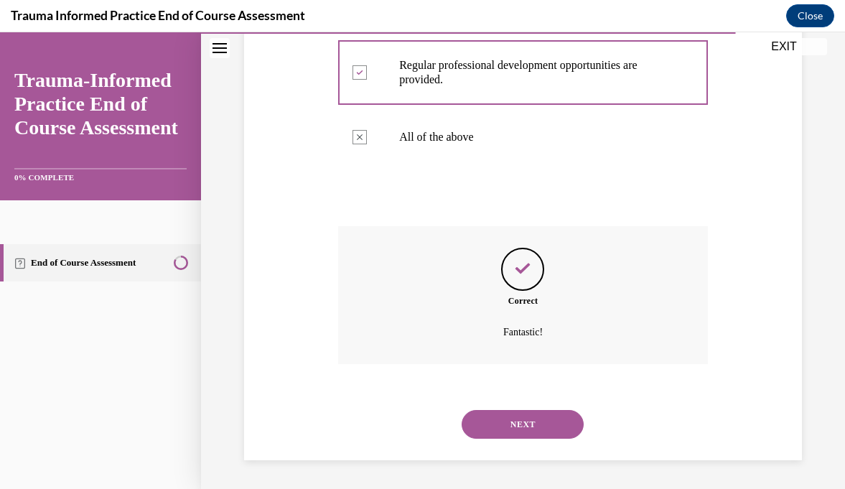
click at [513, 431] on button "NEXT" at bounding box center [522, 424] width 122 height 29
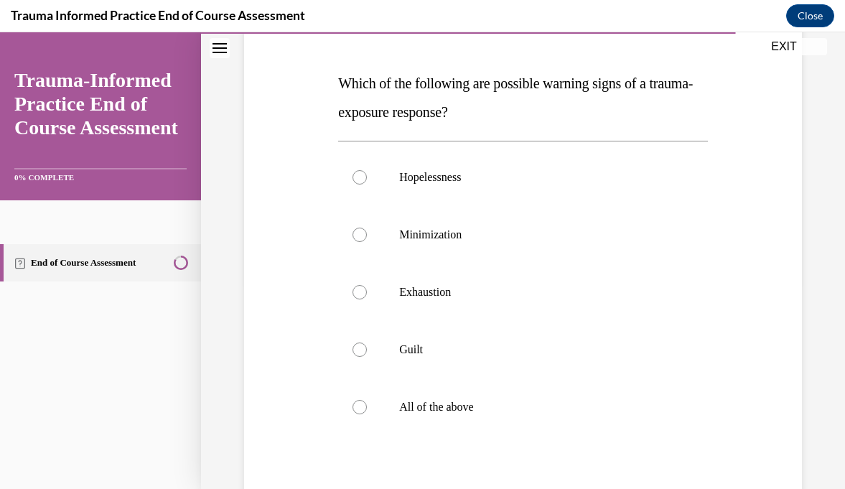
scroll to position [219, 0]
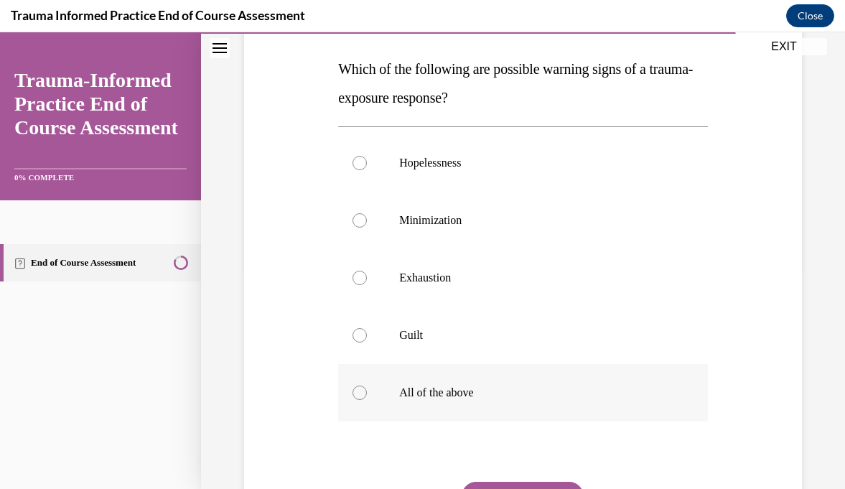
click at [358, 393] on div at bounding box center [359, 392] width 14 height 14
click at [358, 393] on input "All of the above" at bounding box center [359, 392] width 14 height 14
radio input "true"
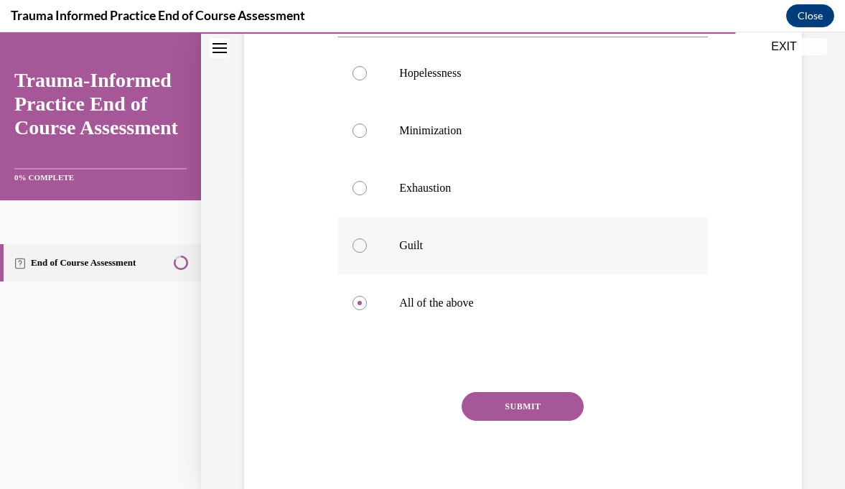
scroll to position [315, 0]
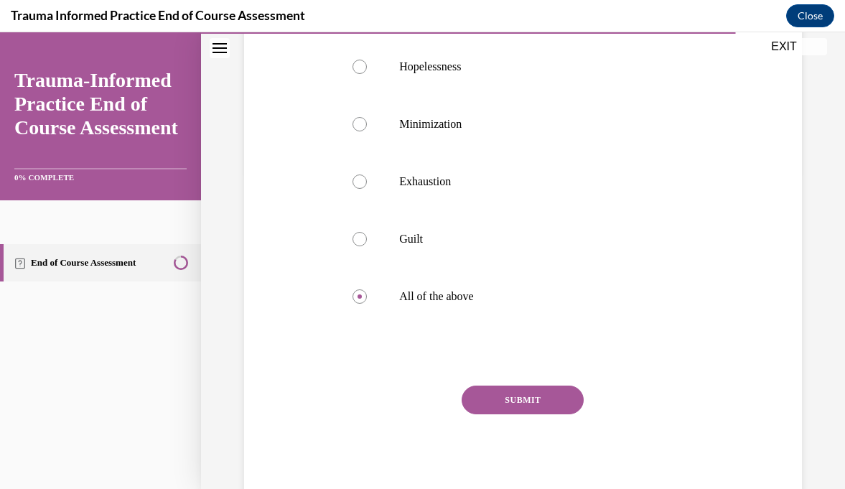
click at [493, 400] on button "SUBMIT" at bounding box center [522, 399] width 122 height 29
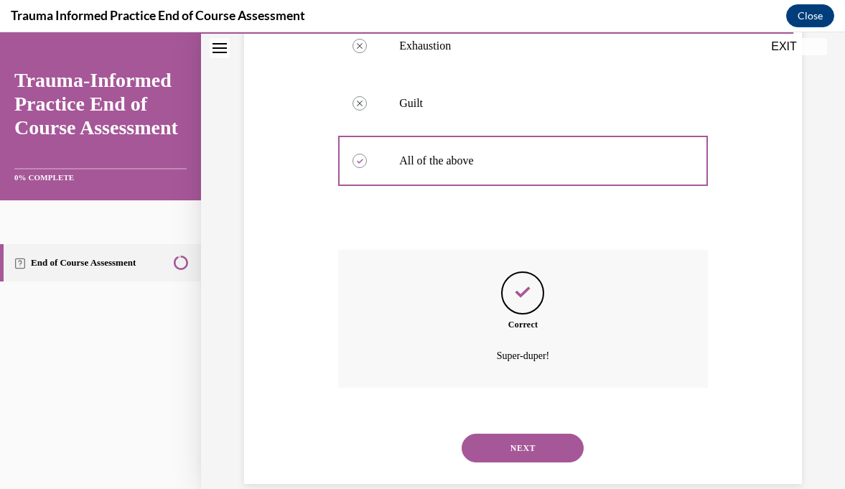
scroll to position [474, 0]
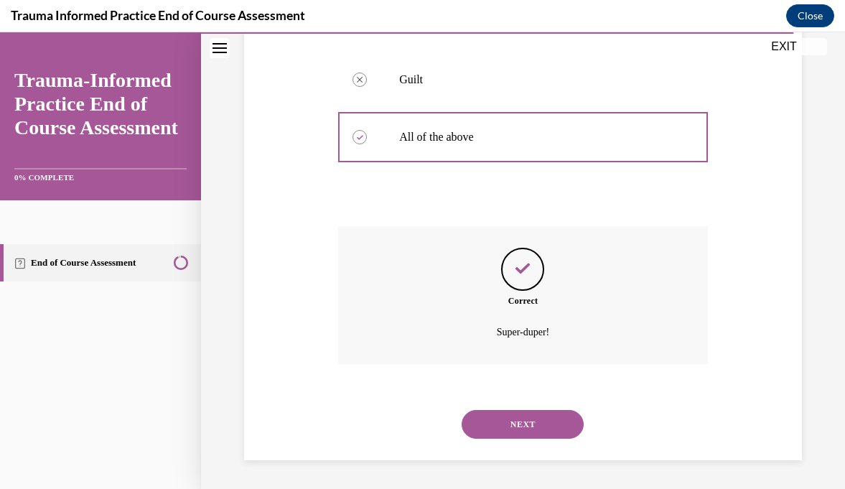
click at [494, 428] on button "NEXT" at bounding box center [522, 424] width 122 height 29
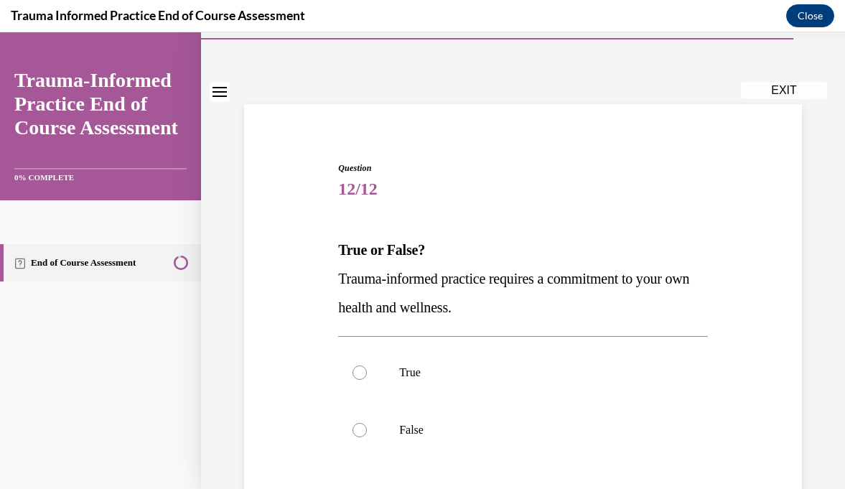
scroll to position [39, 0]
click at [441, 370] on p "True" at bounding box center [535, 371] width 273 height 14
click at [367, 370] on input "True" at bounding box center [359, 371] width 14 height 14
radio input "true"
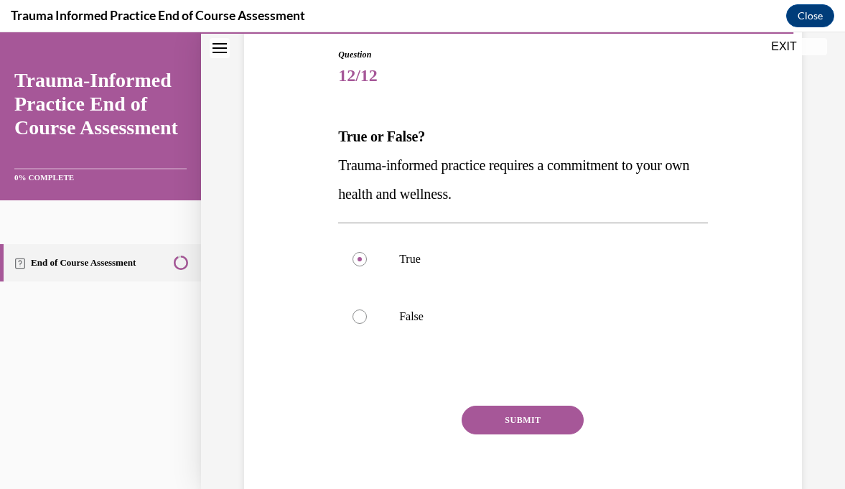
click at [547, 421] on button "SUBMIT" at bounding box center [522, 419] width 122 height 29
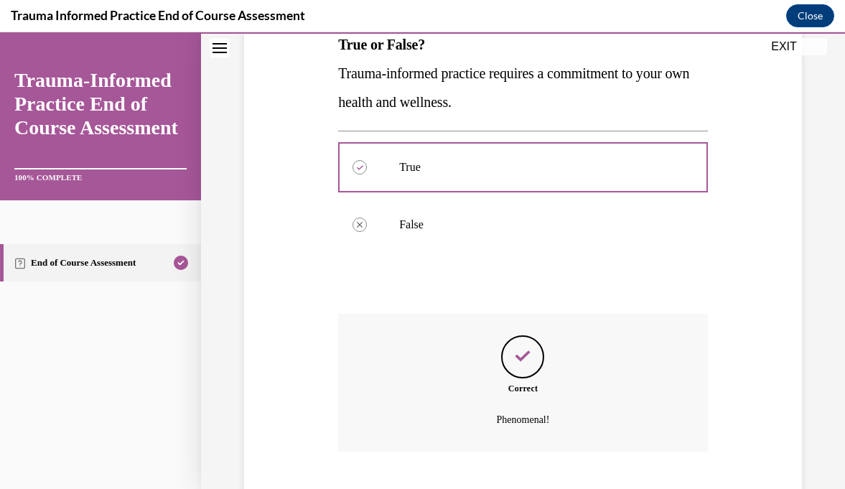
scroll to position [331, 0]
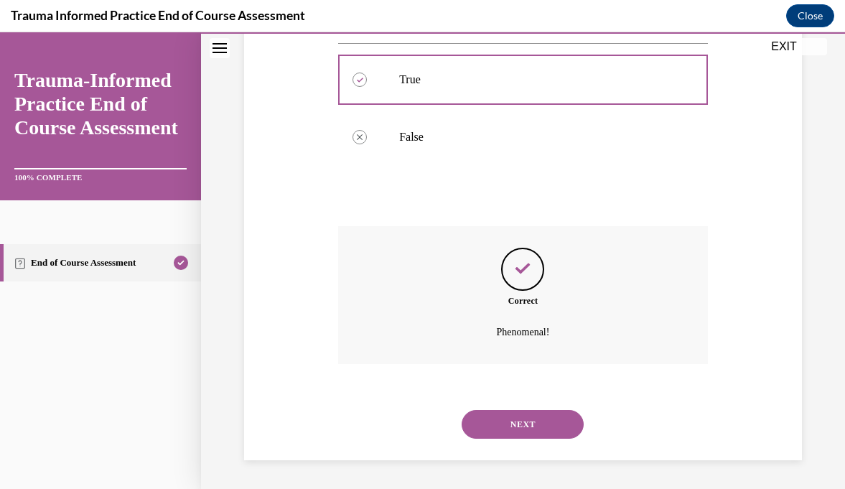
click at [543, 434] on button "NEXT" at bounding box center [522, 424] width 122 height 29
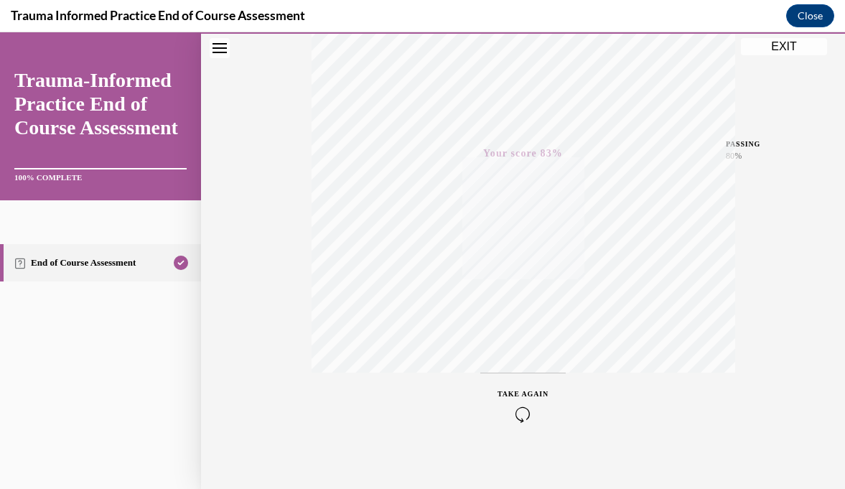
scroll to position [279, 0]
click at [777, 45] on button "EXIT" at bounding box center [784, 46] width 86 height 17
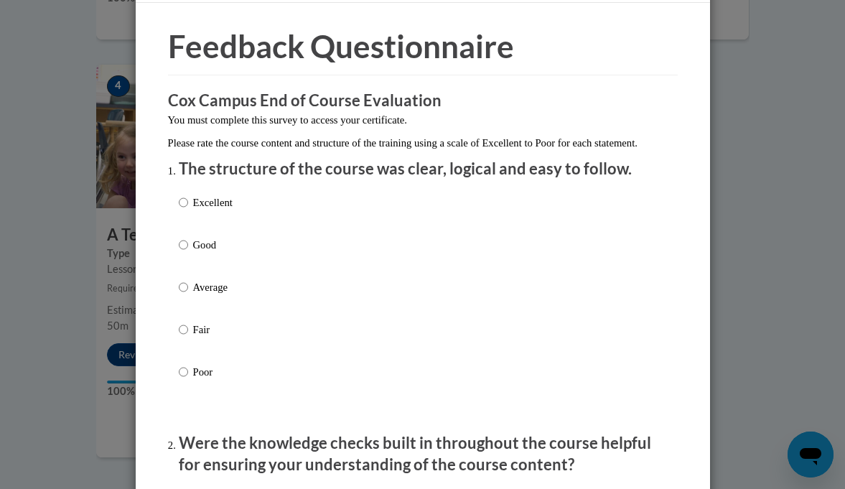
scroll to position [50, 0]
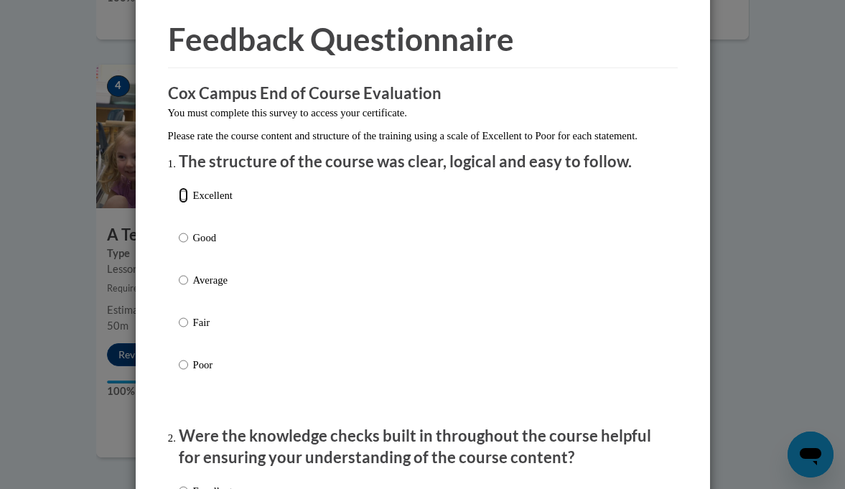
click at [182, 203] on input "Excellent" at bounding box center [183, 195] width 9 height 16
radio input "true"
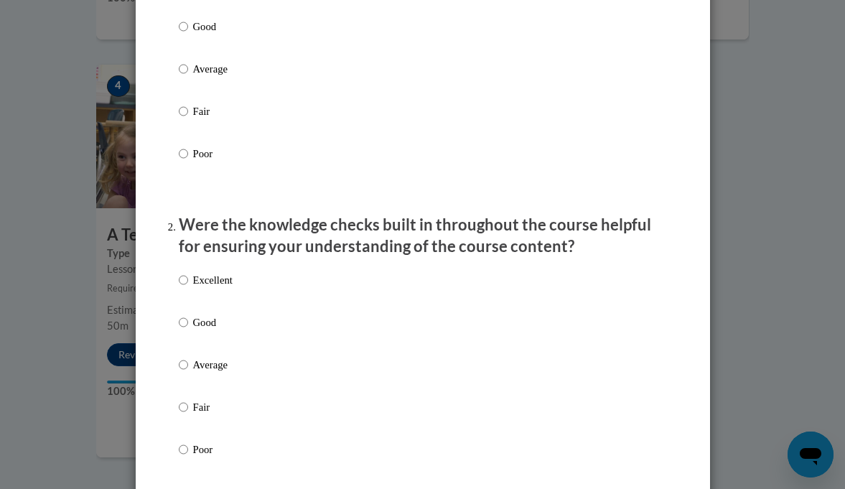
scroll to position [270, 0]
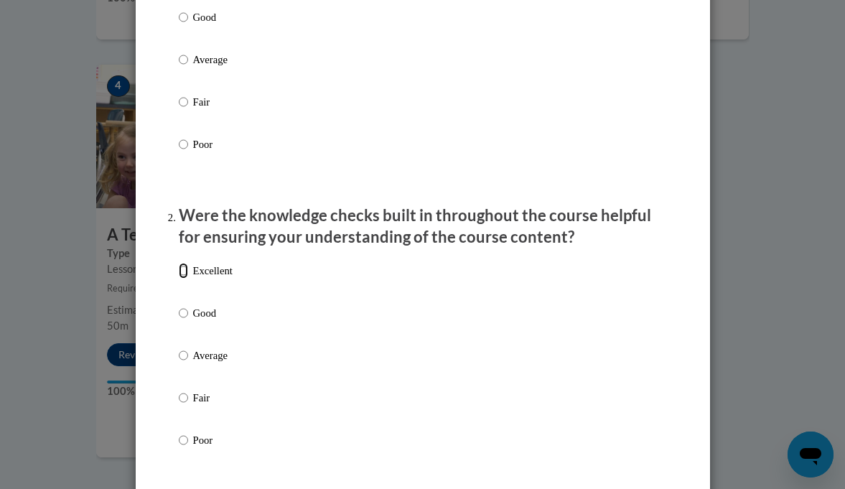
click at [183, 278] on input "Excellent" at bounding box center [183, 271] width 9 height 16
radio input "true"
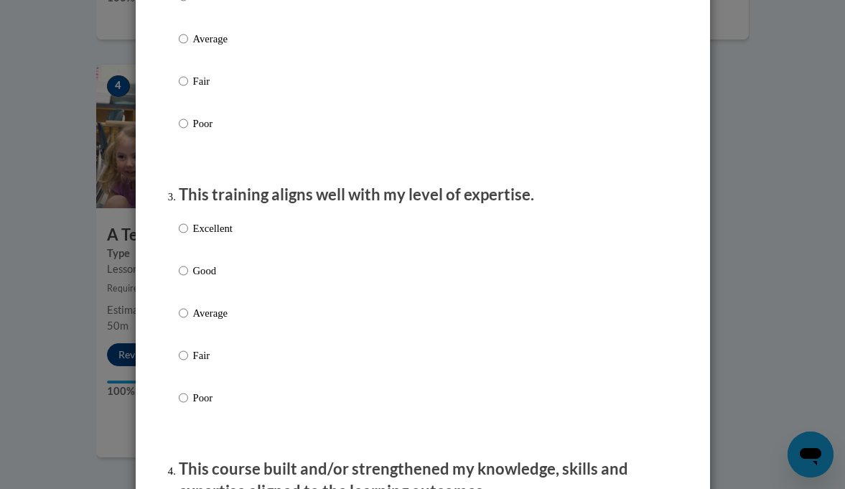
scroll to position [602, 0]
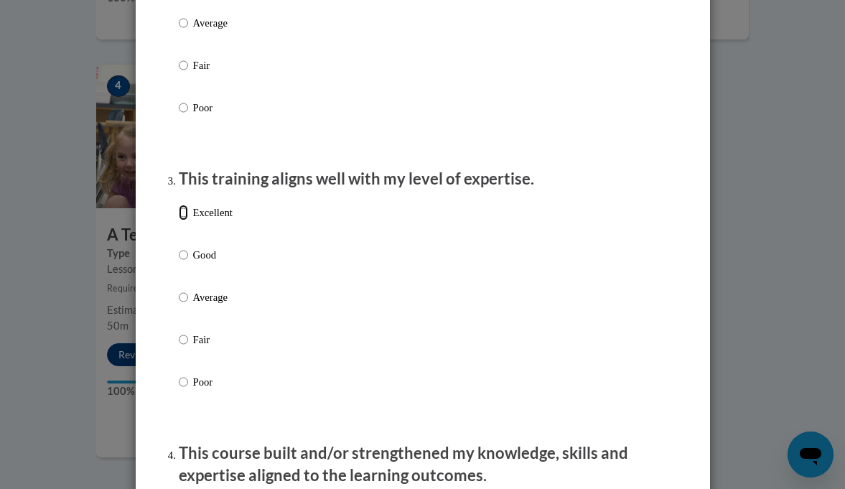
click at [186, 220] on input "Excellent" at bounding box center [183, 213] width 9 height 16
radio input "true"
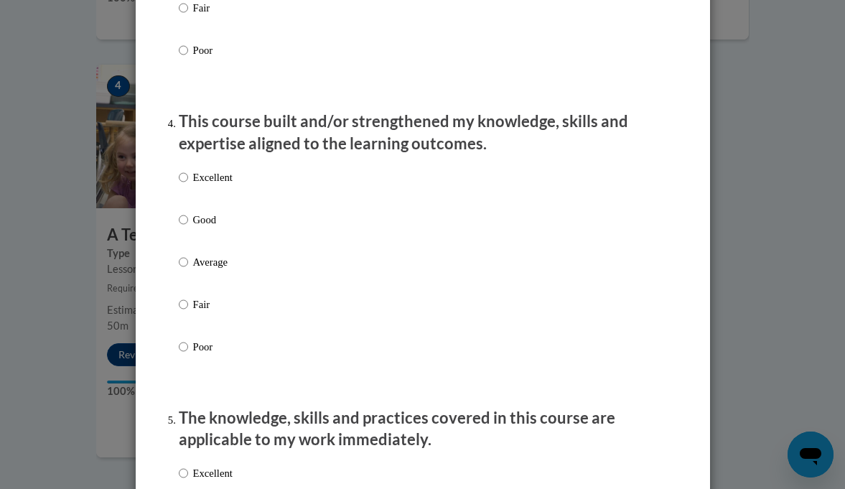
scroll to position [939, 0]
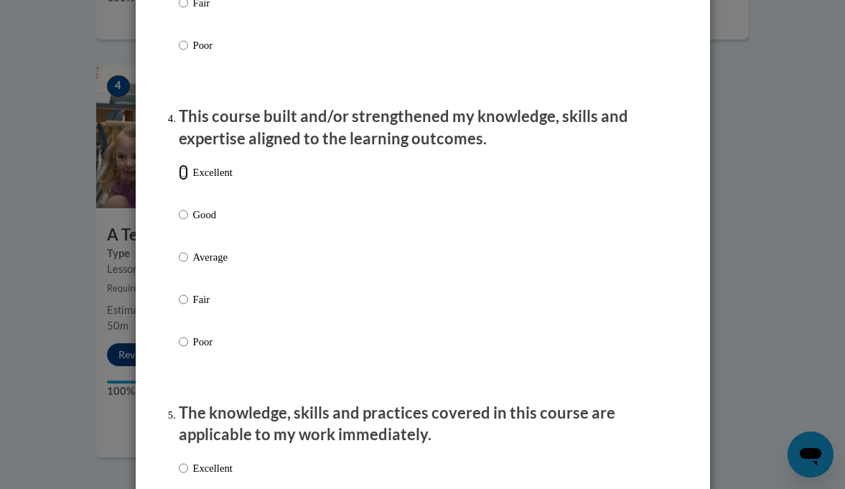
click at [185, 180] on input "Excellent" at bounding box center [183, 172] width 9 height 16
radio input "true"
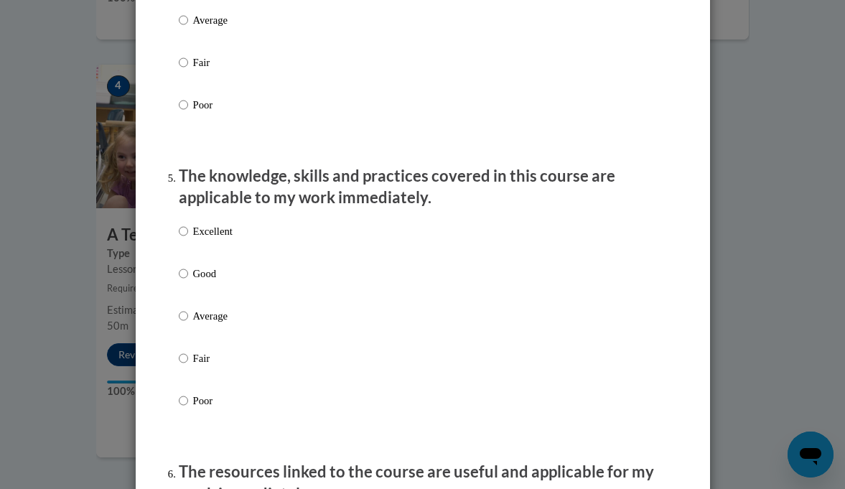
scroll to position [1196, 0]
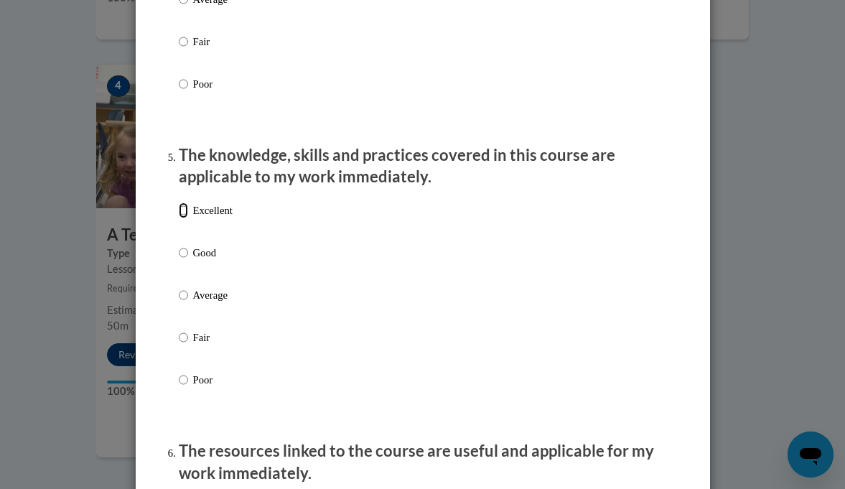
click at [184, 218] on input "Excellent" at bounding box center [183, 210] width 9 height 16
radio input "true"
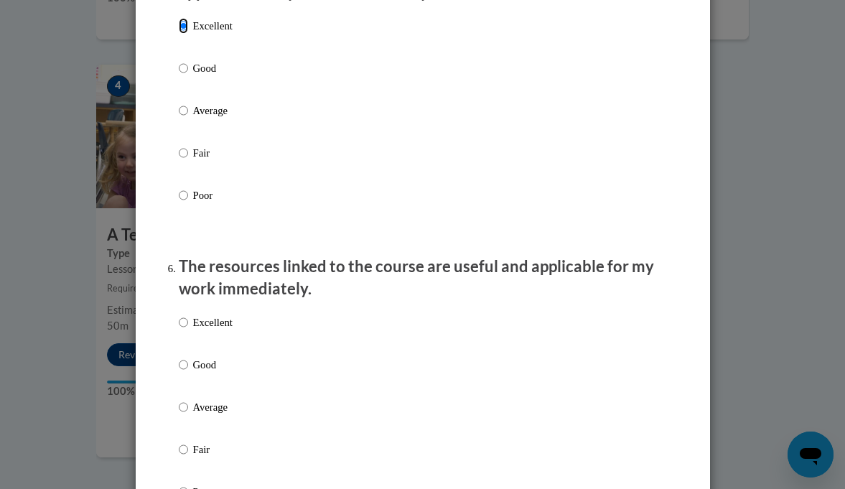
scroll to position [1410, 0]
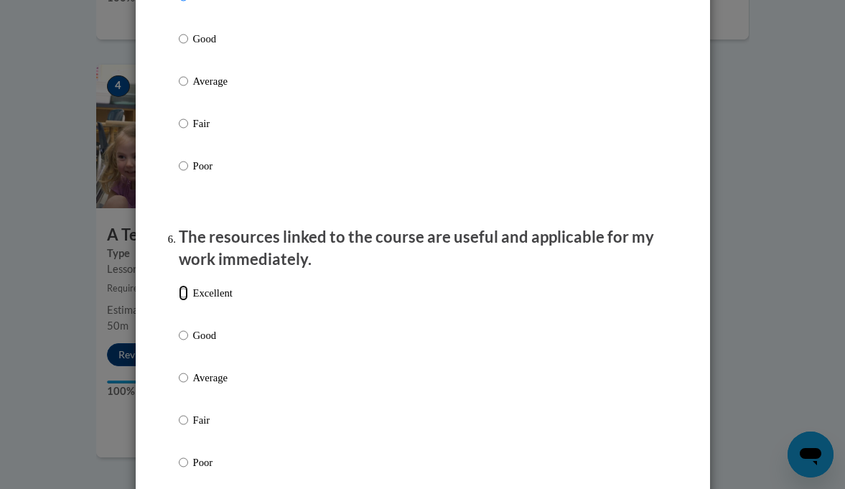
click at [182, 301] on input "Excellent" at bounding box center [183, 293] width 9 height 16
radio input "true"
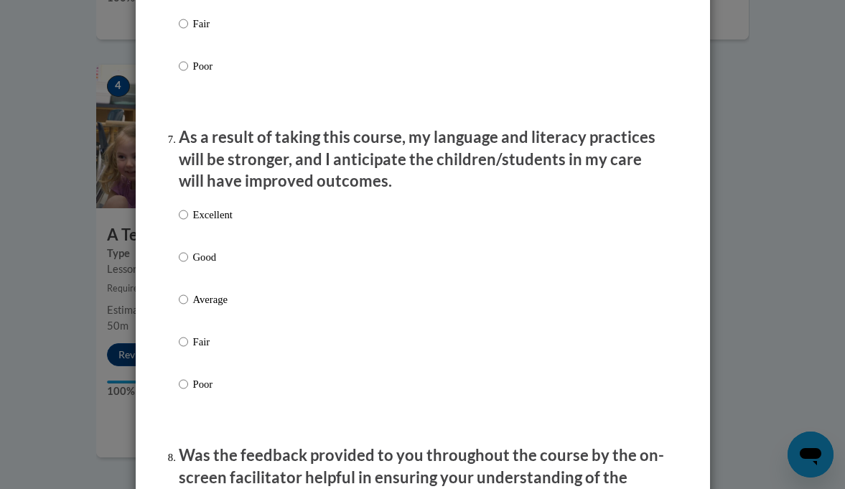
scroll to position [1811, 0]
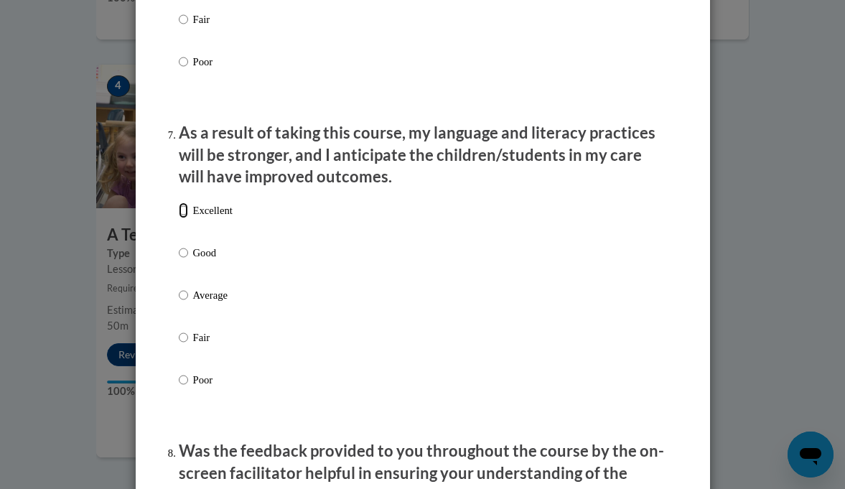
click at [183, 218] on input "Excellent" at bounding box center [183, 210] width 9 height 16
radio input "true"
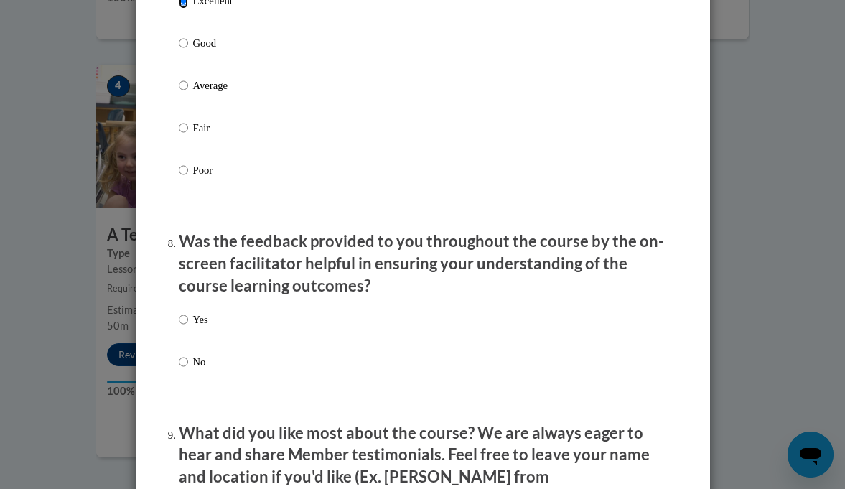
scroll to position [2027, 0]
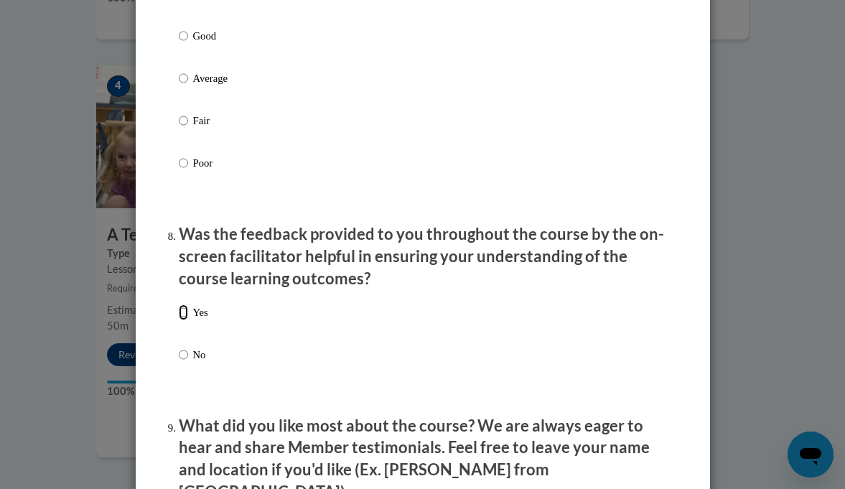
click at [185, 319] on input "Yes" at bounding box center [183, 312] width 9 height 16
radio input "true"
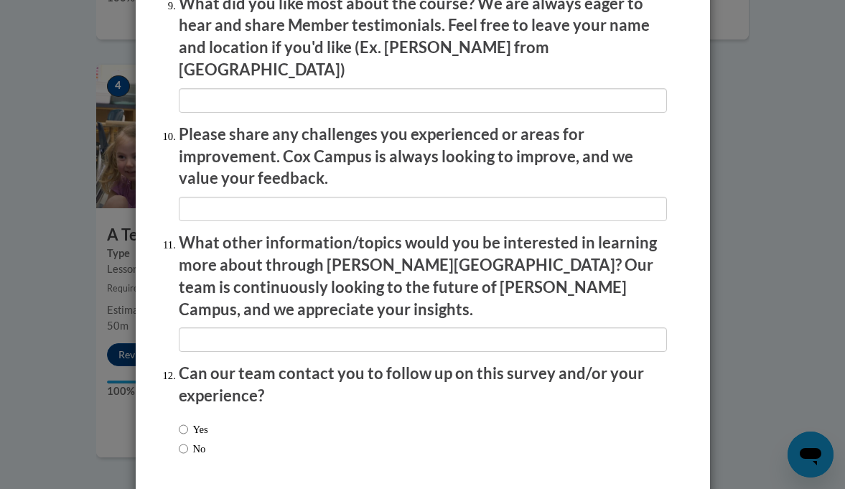
scroll to position [2493, 0]
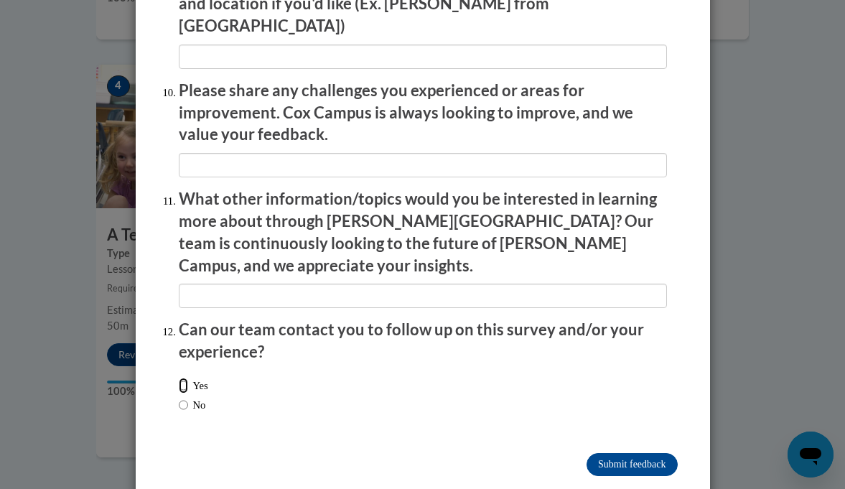
click at [187, 378] on input "Yes" at bounding box center [183, 386] width 9 height 16
radio input "true"
click at [637, 453] on input "Submit feedback" at bounding box center [631, 464] width 90 height 23
